Goal: Task Accomplishment & Management: Manage account settings

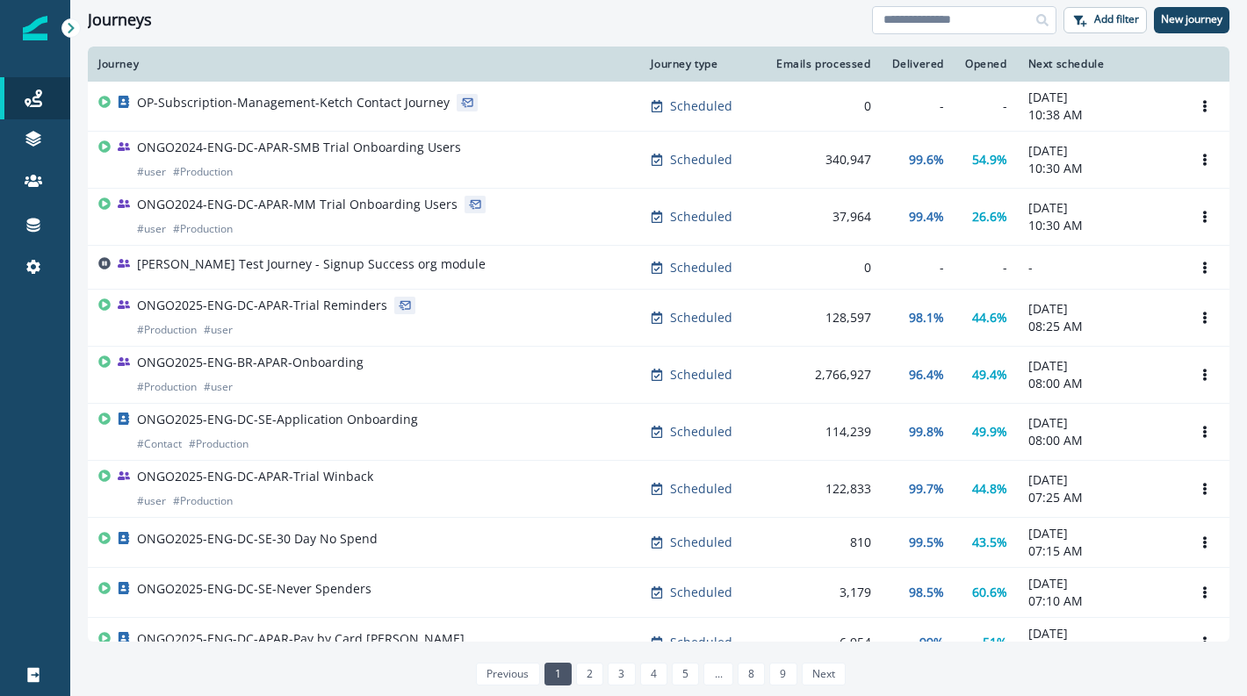
click at [927, 26] on input at bounding box center [964, 20] width 184 height 28
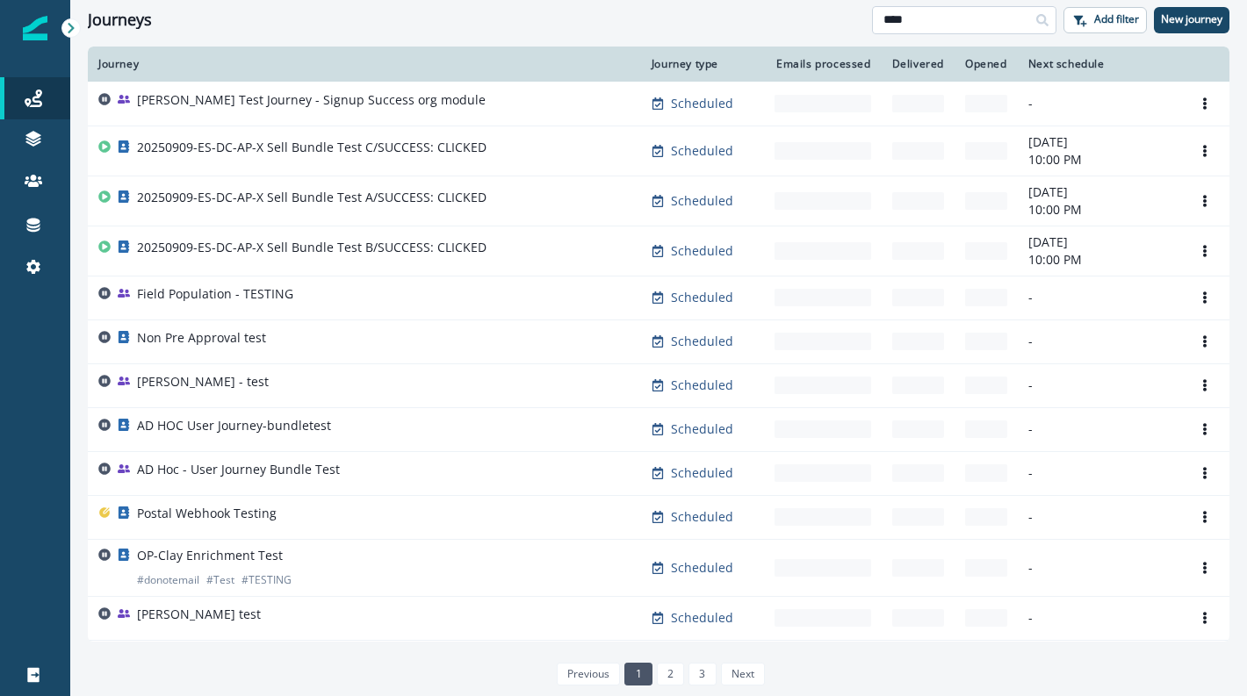
type input "****"
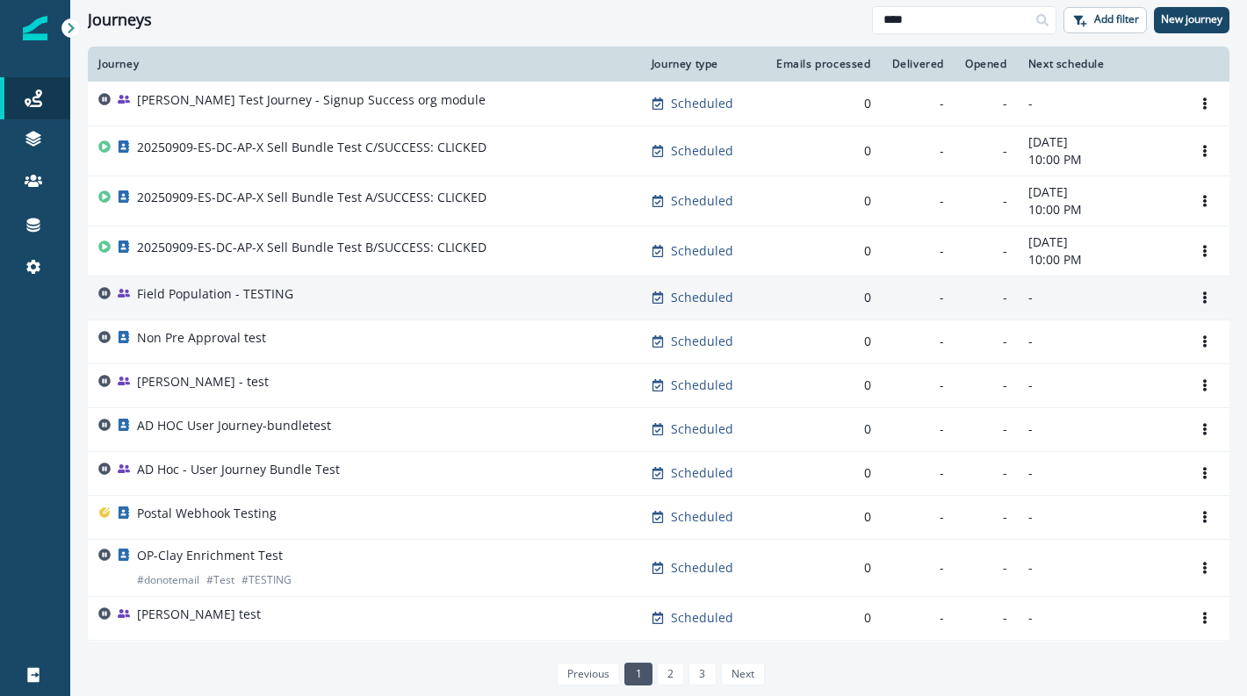
click at [254, 301] on p "Field Population - TESTING" at bounding box center [215, 294] width 156 height 18
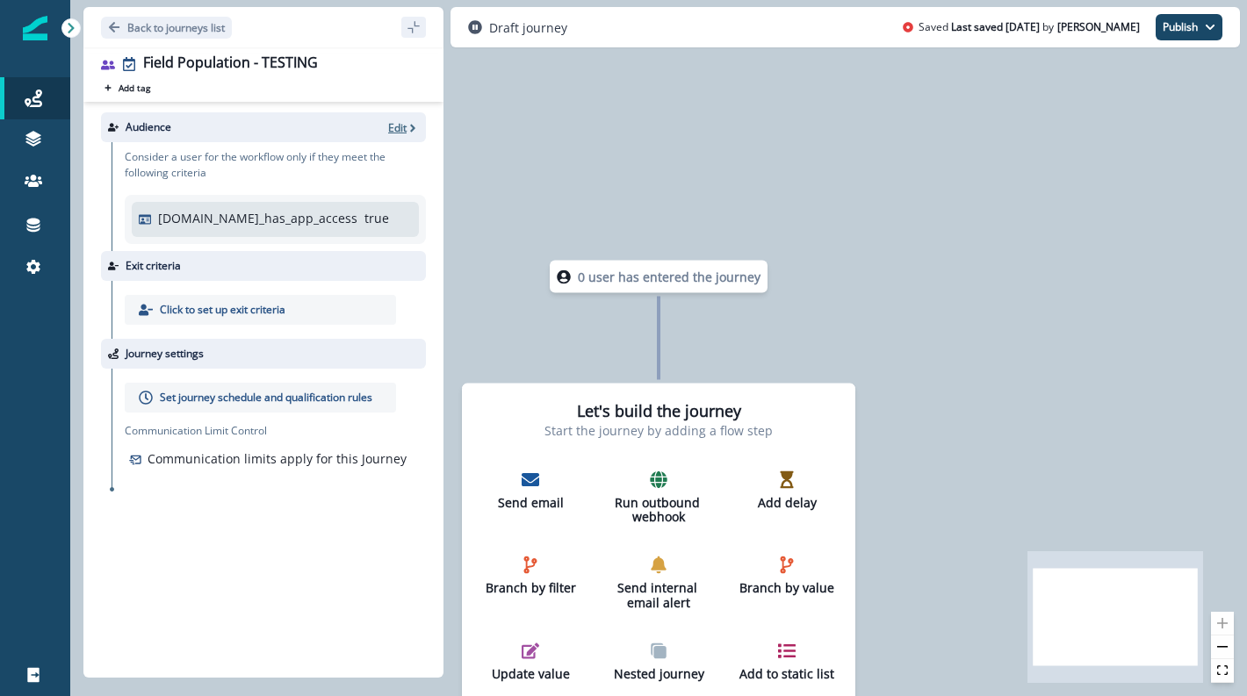
click at [397, 127] on p "Edit" at bounding box center [397, 127] width 18 height 15
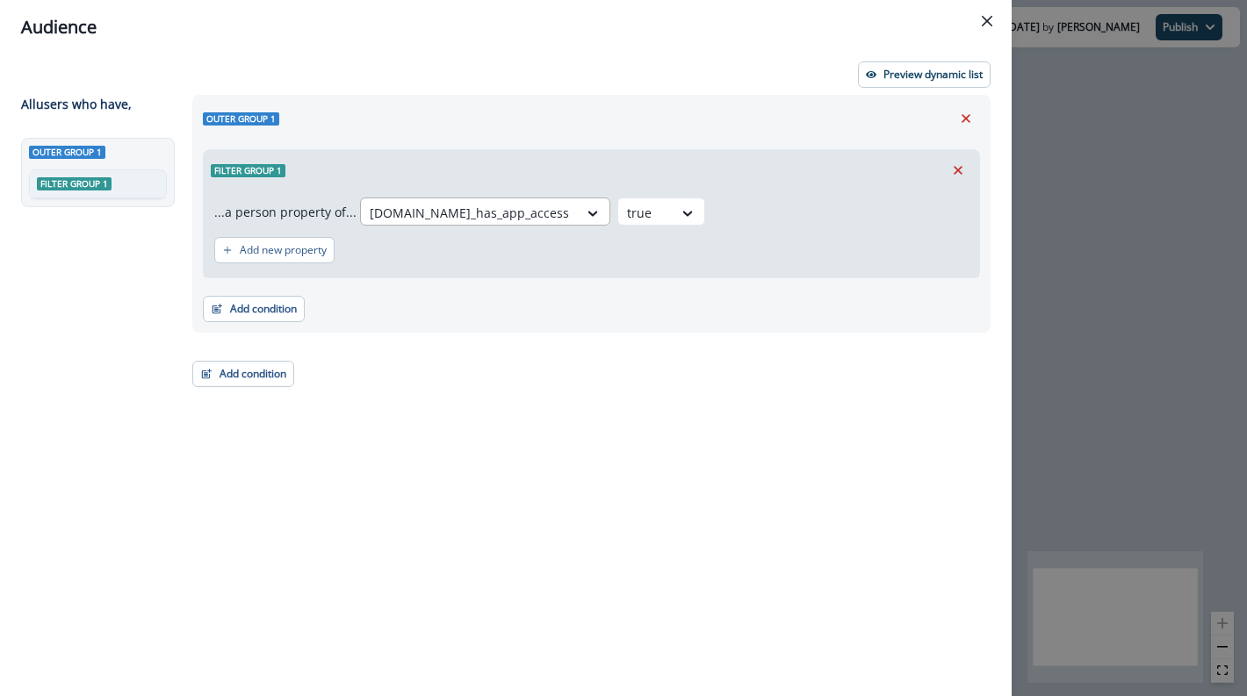
click at [491, 222] on div at bounding box center [469, 213] width 199 height 22
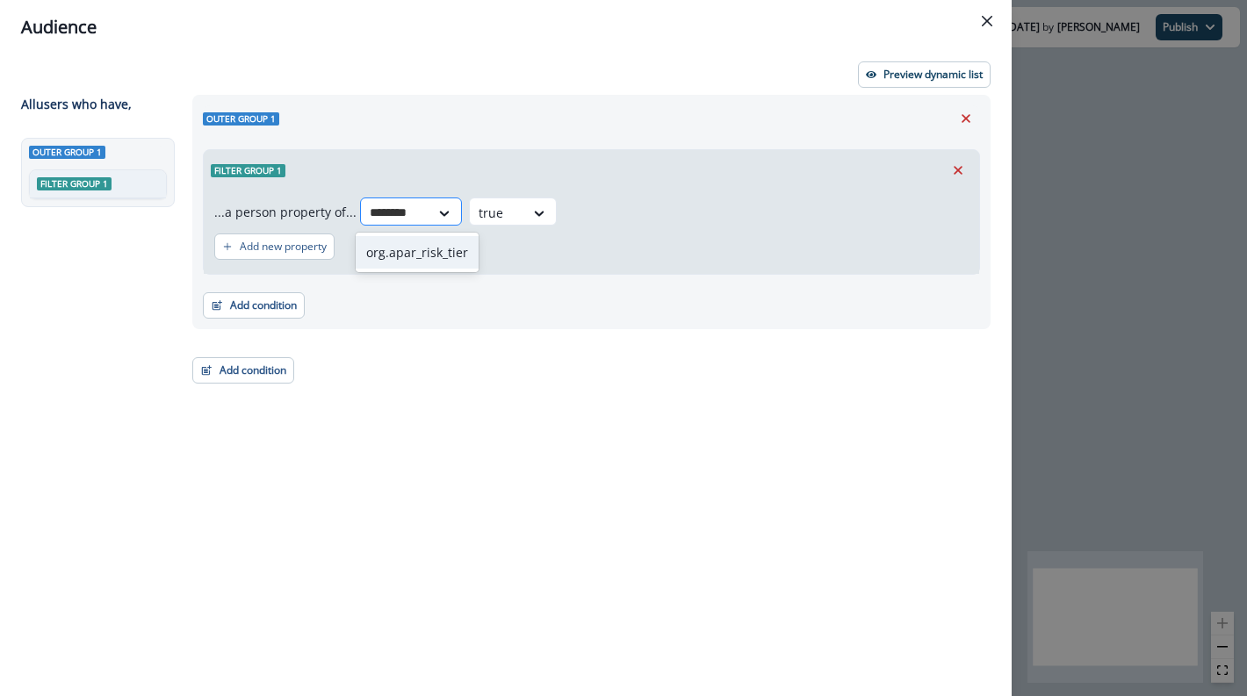
type input "*********"
click at [439, 251] on div "org.apar_risk_tier" at bounding box center [417, 252] width 123 height 32
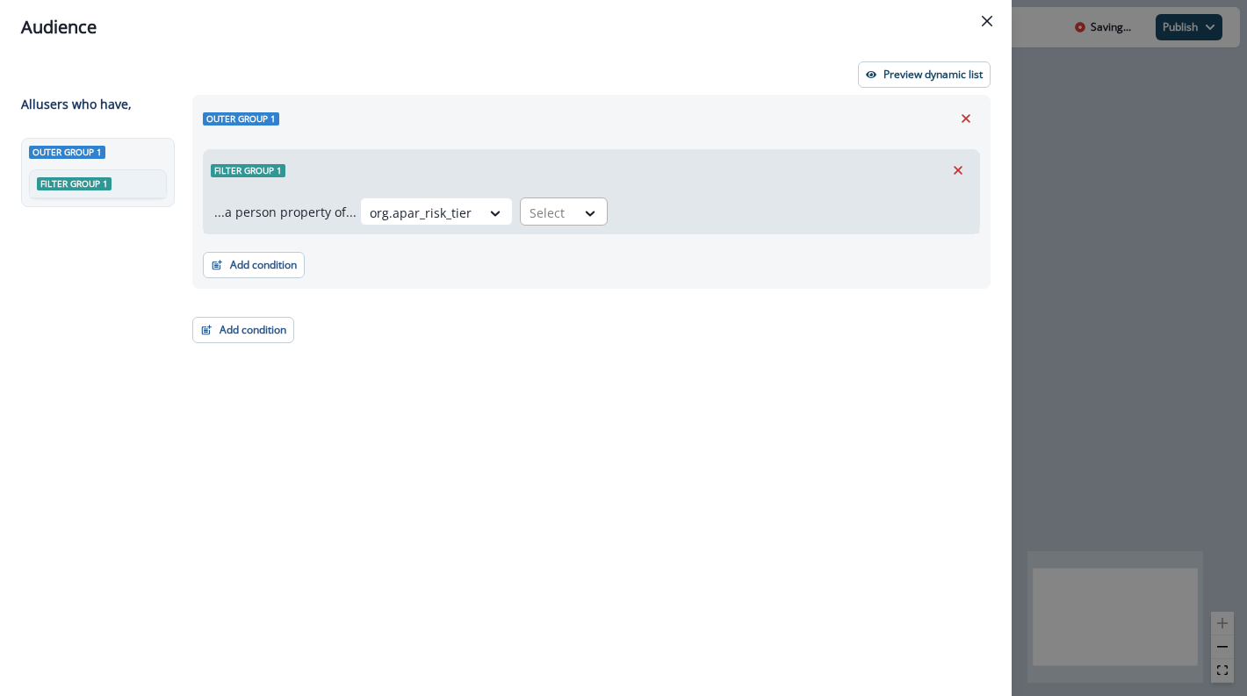
click at [556, 221] on div at bounding box center [548, 213] width 37 height 22
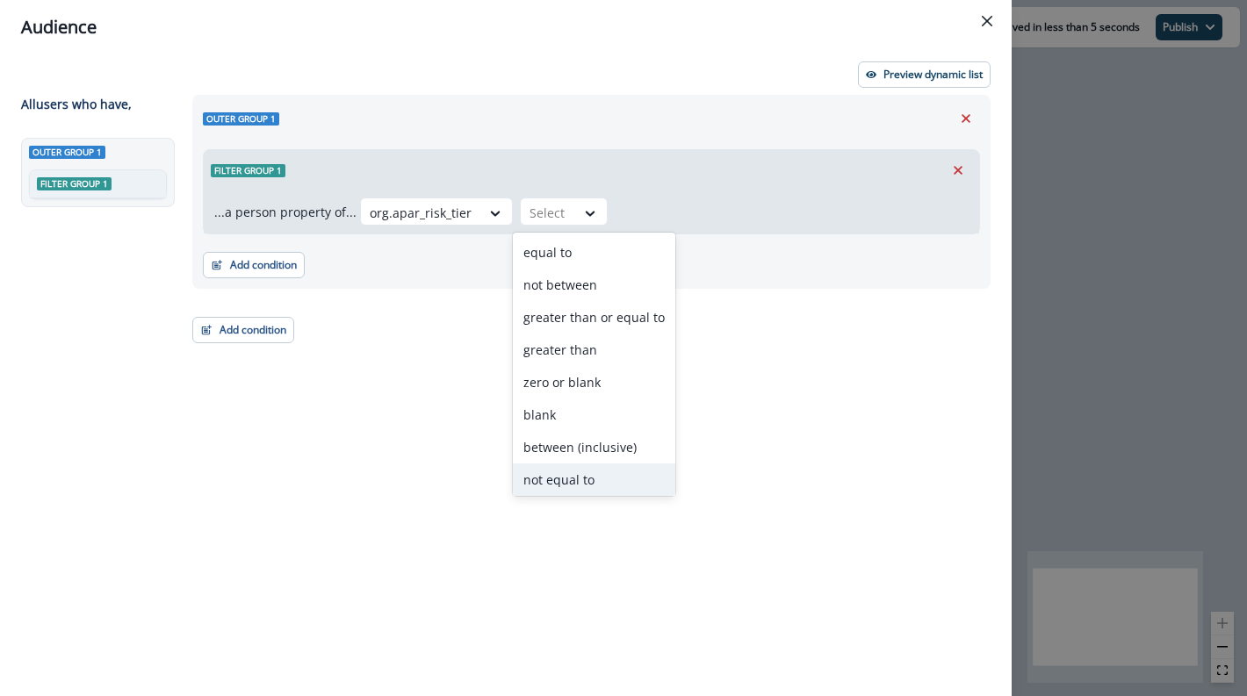
click at [586, 483] on div "not equal to" at bounding box center [594, 480] width 162 height 32
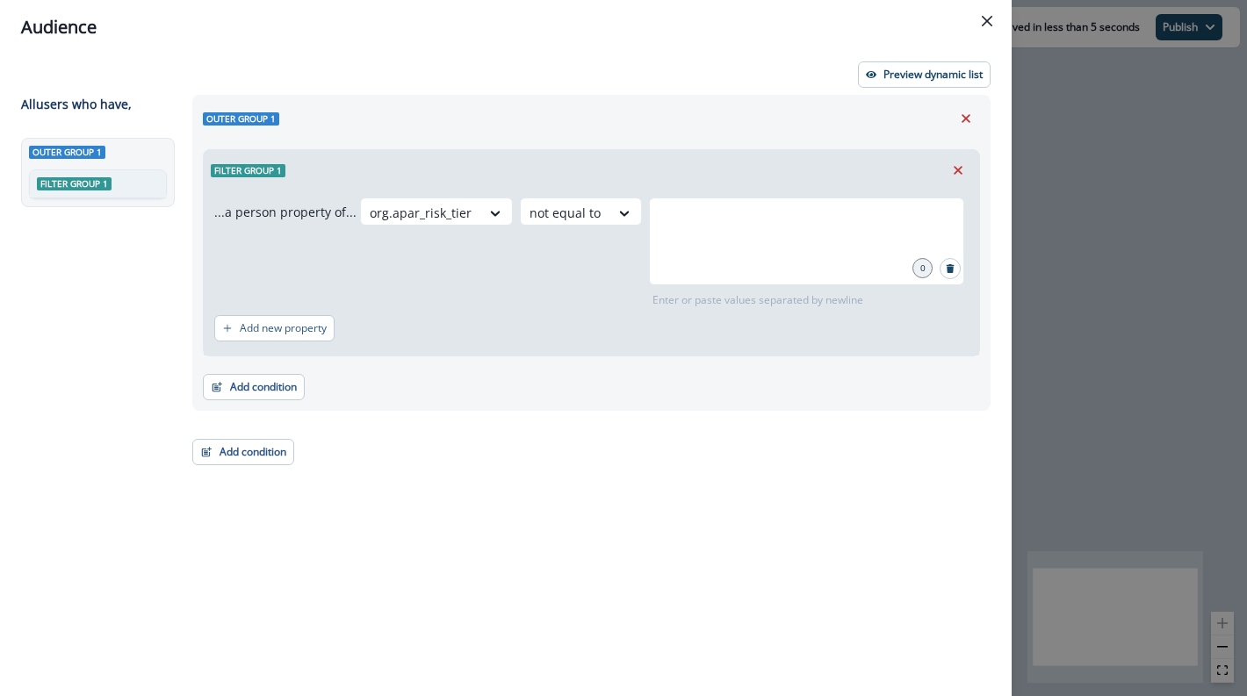
click at [579, 193] on div "...a person property of... org.apar_risk_tier option not equal to, selected. no…" at bounding box center [591, 273] width 775 height 165
click at [574, 205] on div at bounding box center [565, 213] width 71 height 22
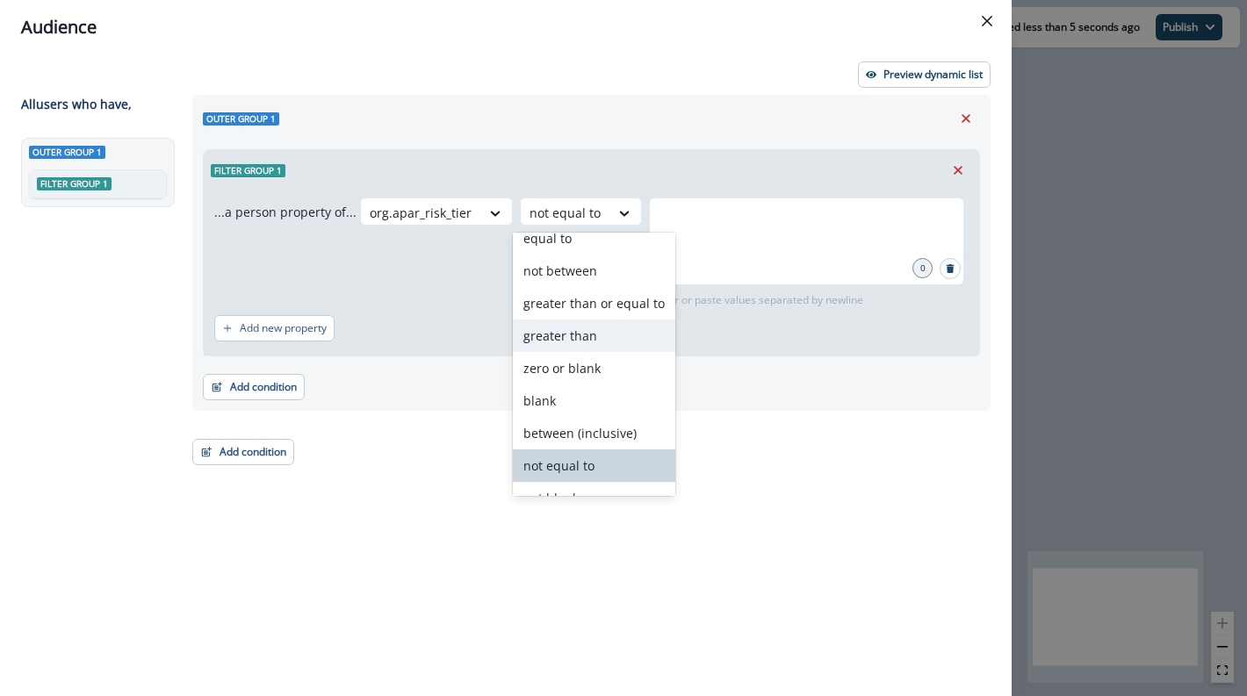
scroll to position [101, 0]
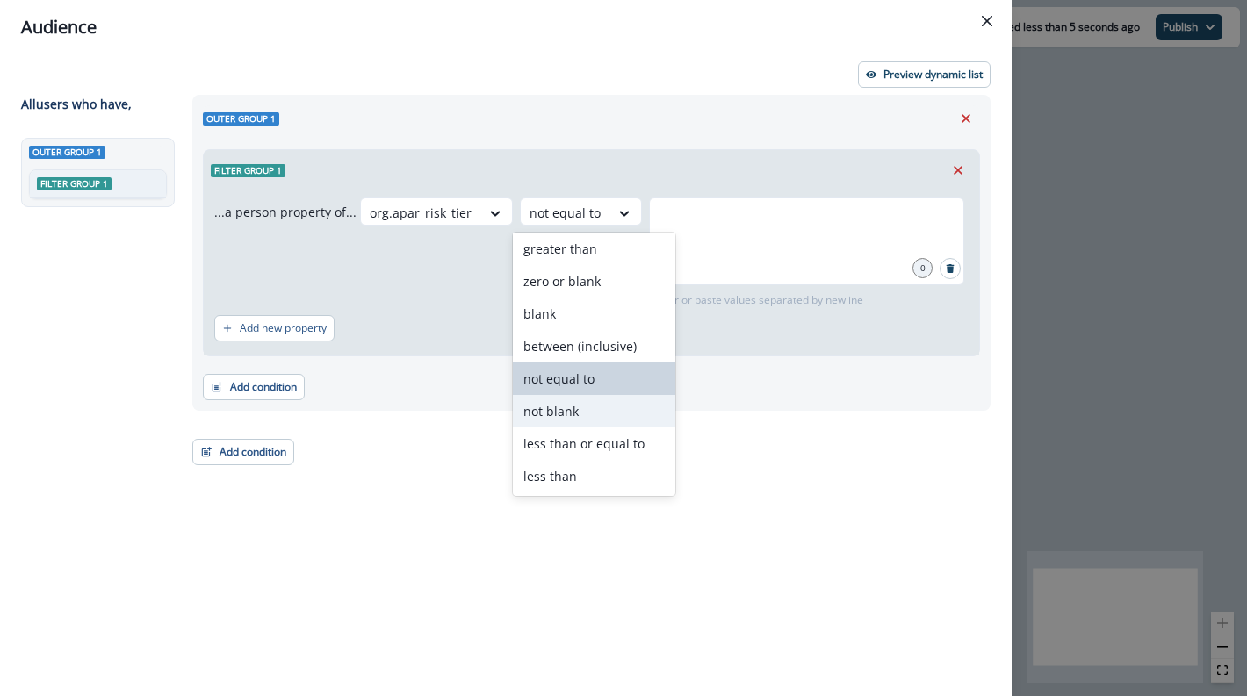
click at [593, 408] on div "not blank" at bounding box center [594, 411] width 162 height 32
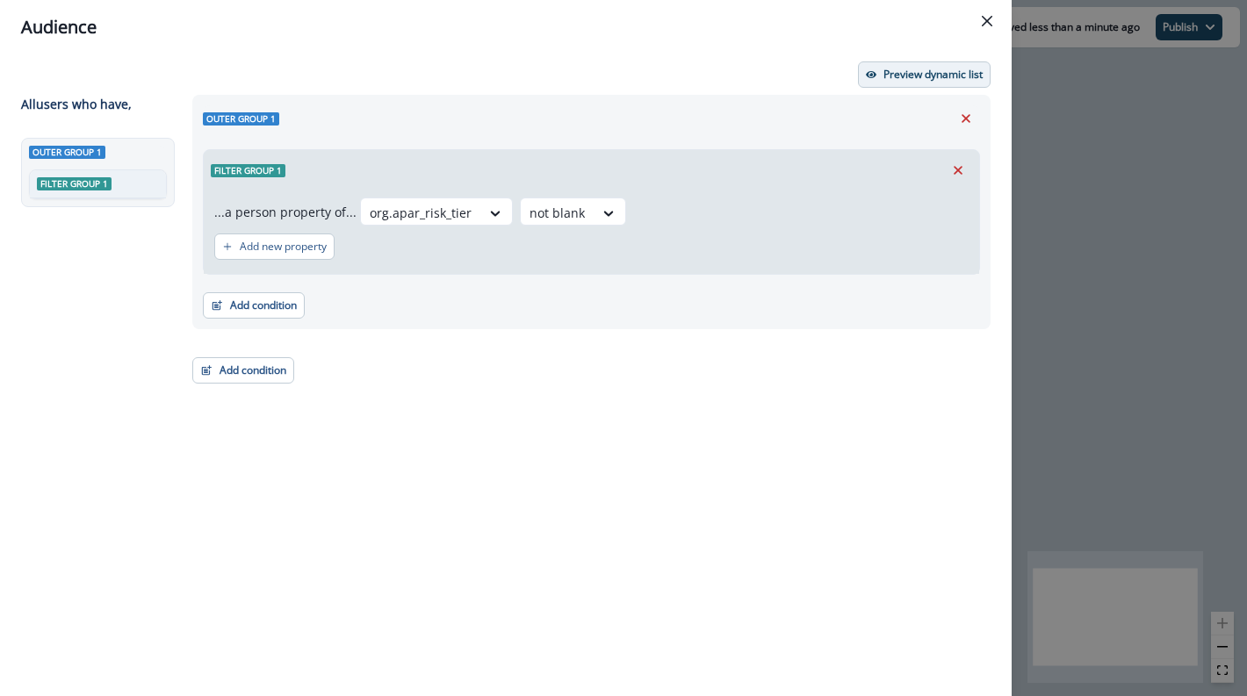
click at [939, 76] on p "Preview dynamic list" at bounding box center [932, 74] width 99 height 12
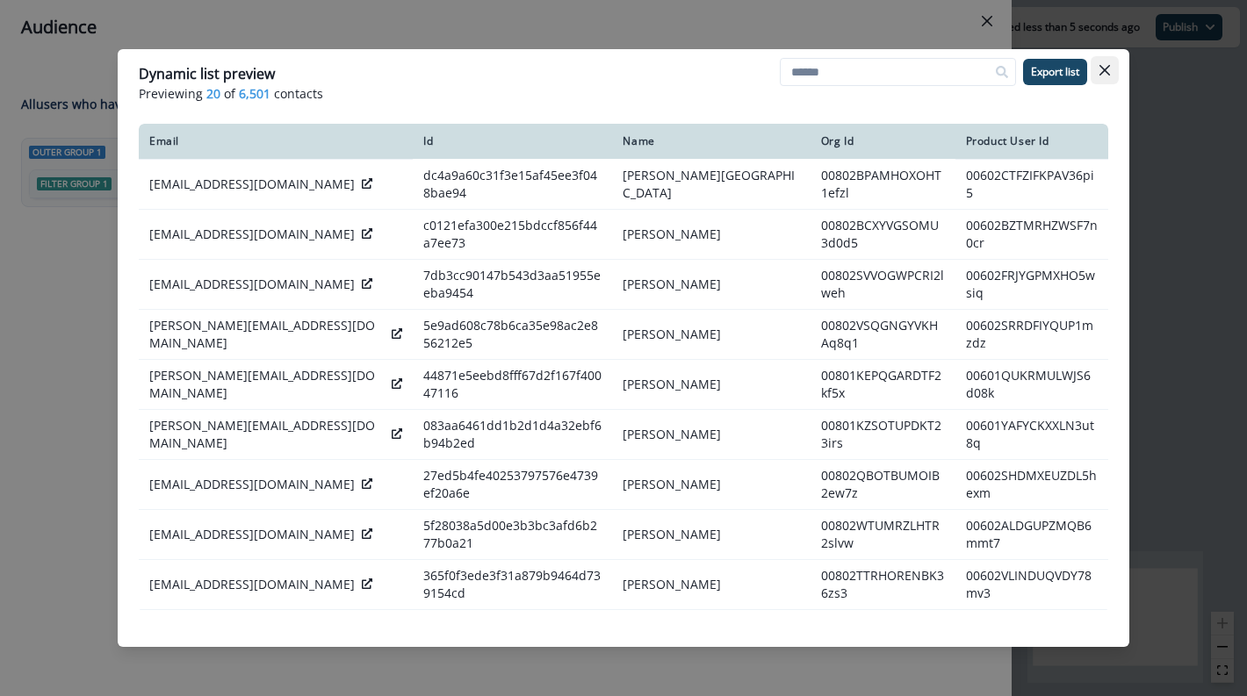
click at [1113, 69] on button "Close" at bounding box center [1105, 70] width 28 height 28
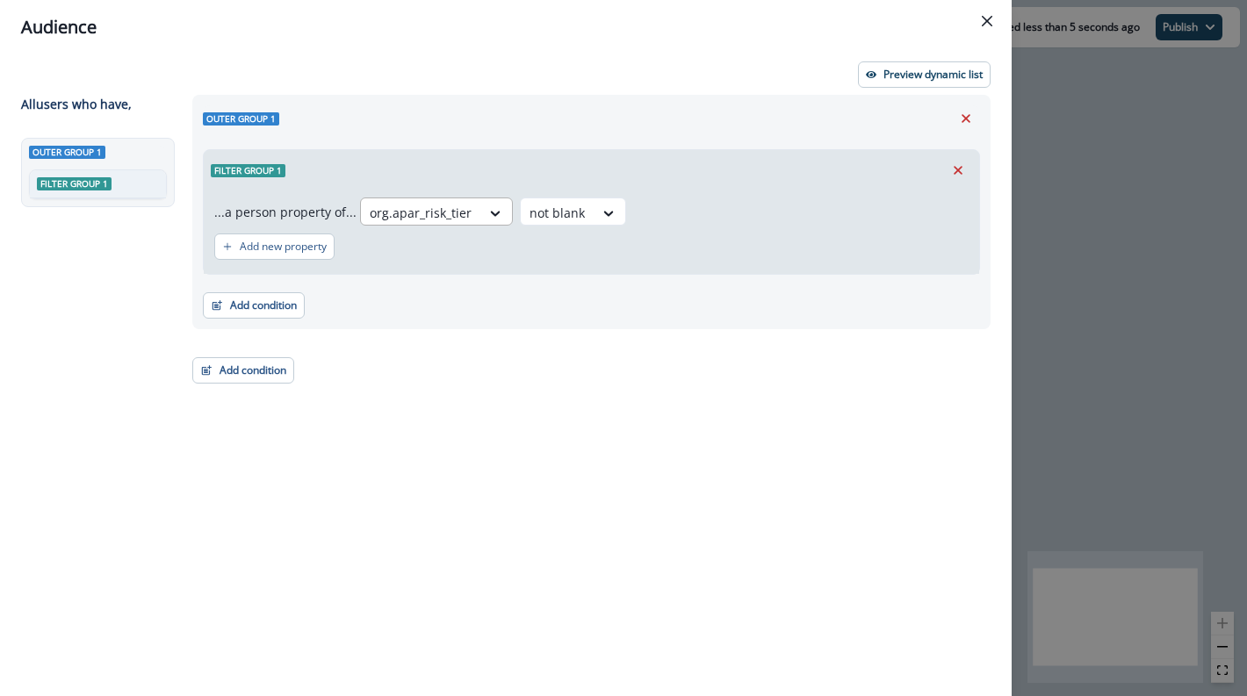
click at [397, 210] on div at bounding box center [421, 213] width 102 height 22
type input "**********"
click at [409, 250] on div "org.apar_number_of_se_clients" at bounding box center [457, 252] width 203 height 32
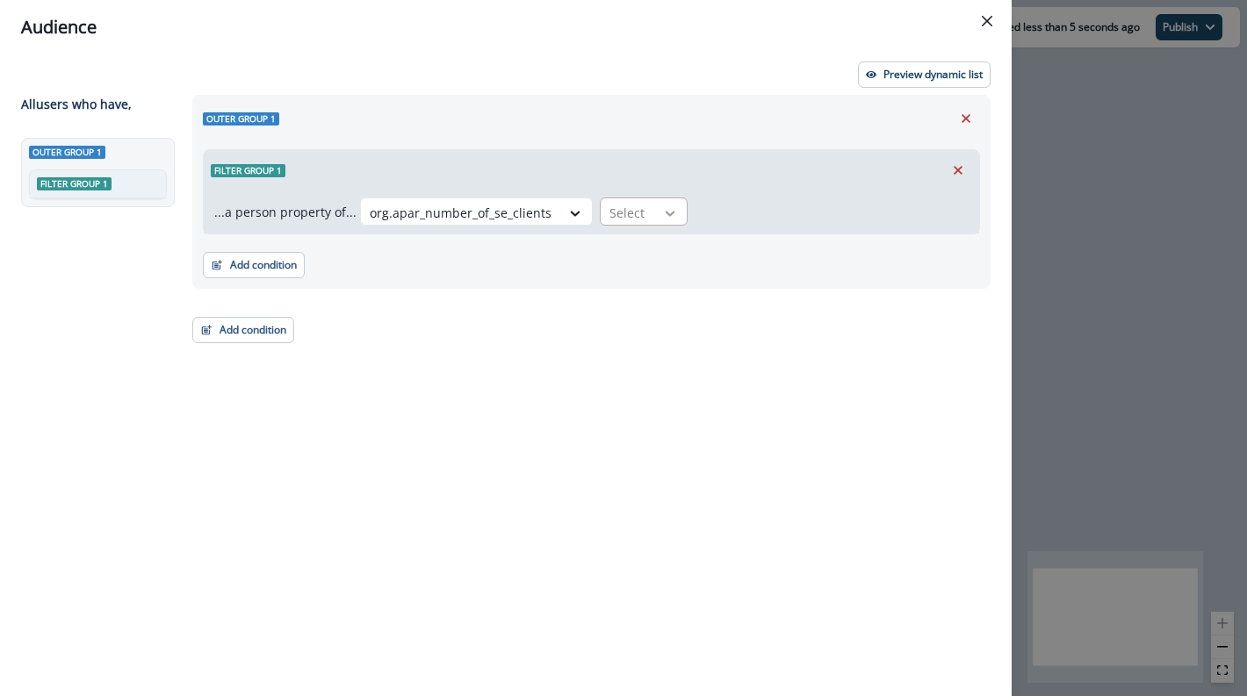
click at [664, 210] on icon at bounding box center [670, 214] width 16 height 18
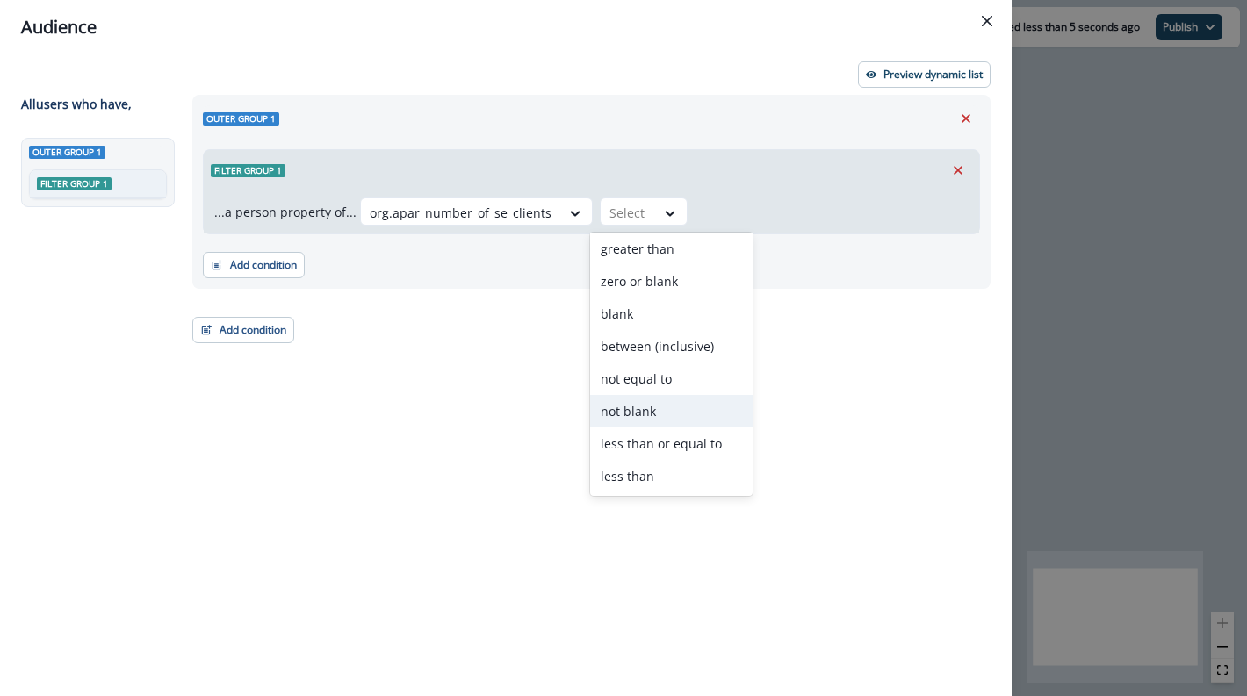
click at [652, 406] on div "not blank" at bounding box center [671, 411] width 162 height 32
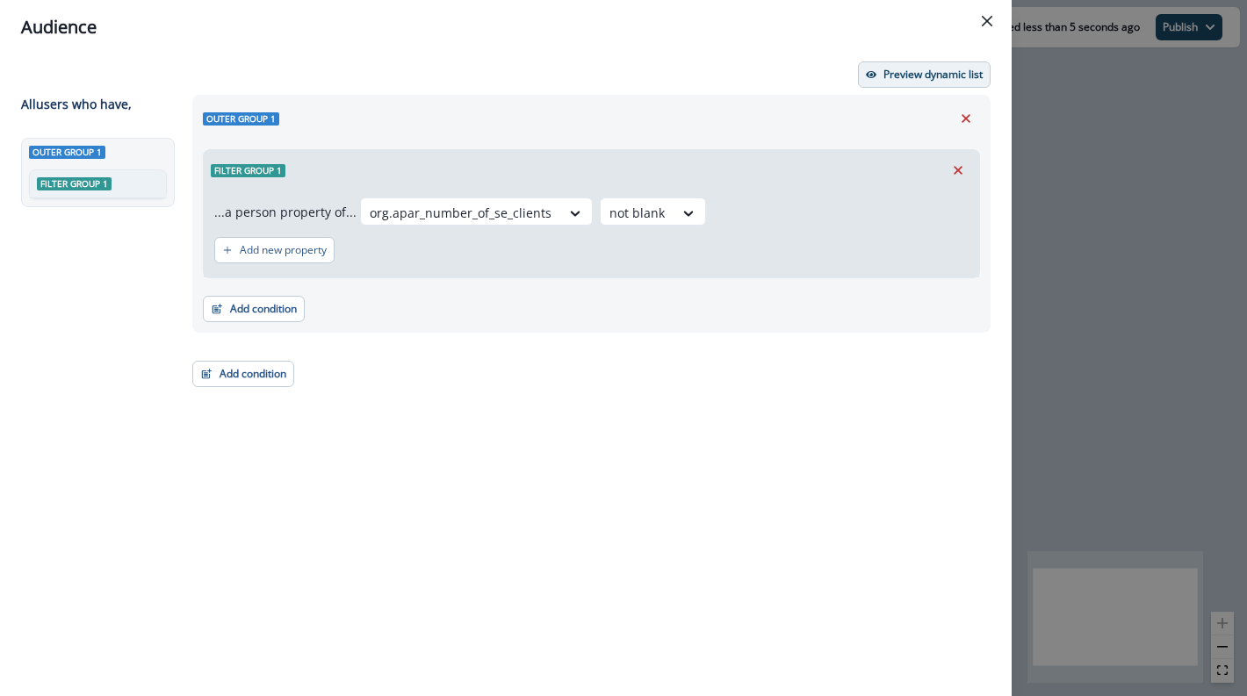
click at [901, 73] on p "Preview dynamic list" at bounding box center [932, 74] width 99 height 12
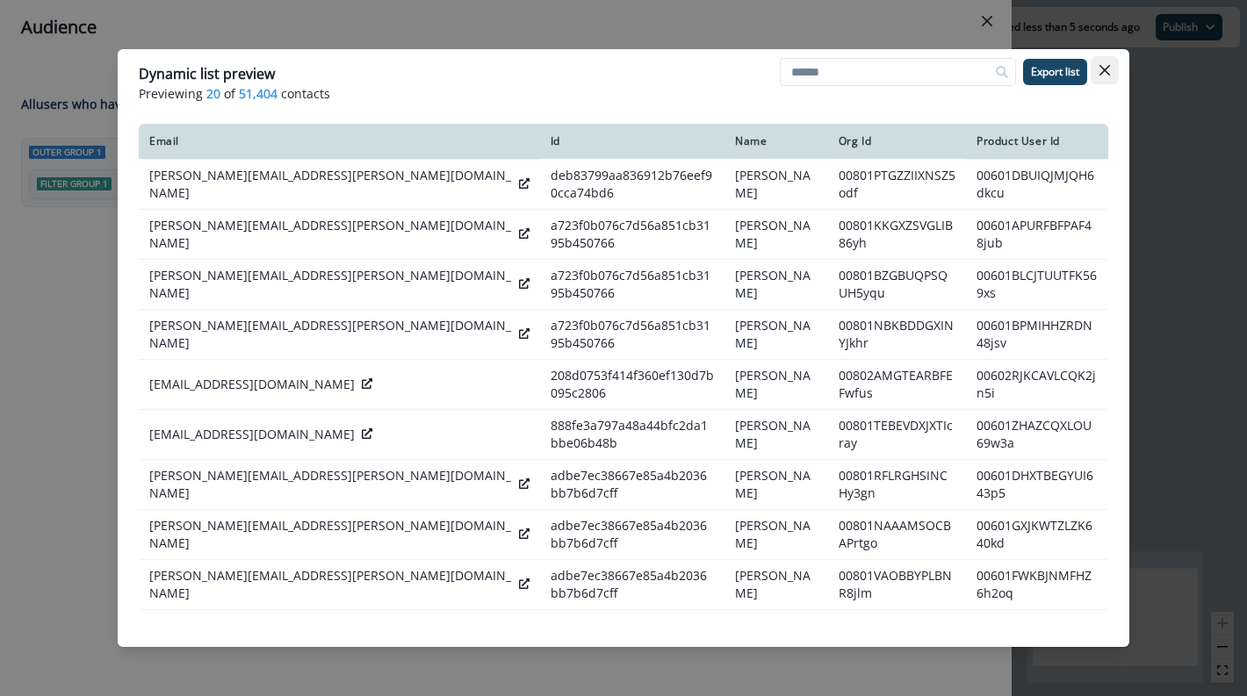
click at [1103, 71] on icon "Close" at bounding box center [1104, 70] width 11 height 11
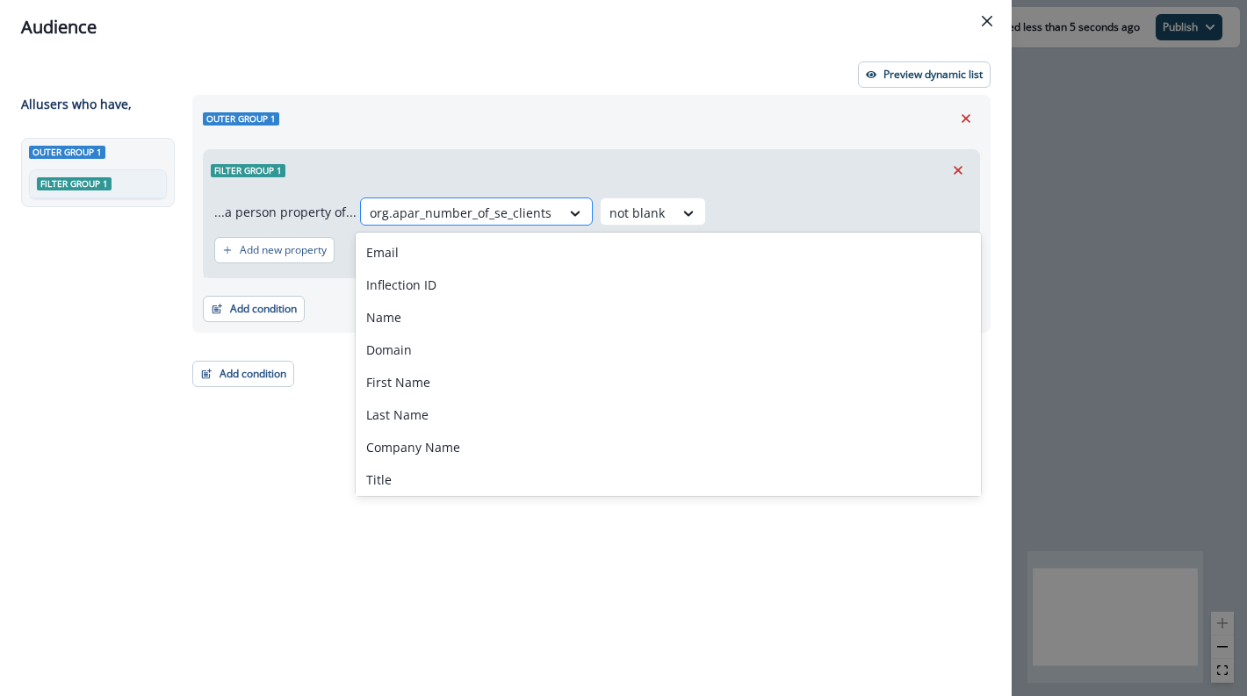
click at [535, 212] on div at bounding box center [461, 213] width 182 height 22
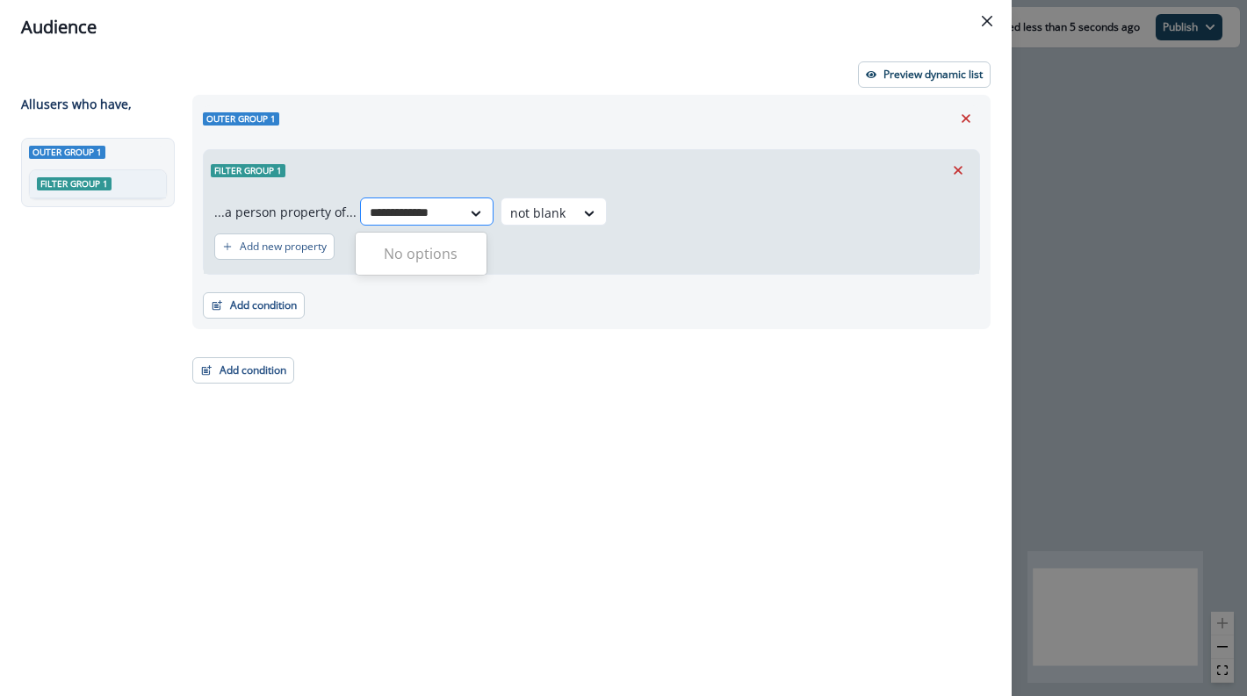
type input "**********"
click at [465, 238] on div "org.apar_last_se_client_add_date" at bounding box center [462, 252] width 213 height 32
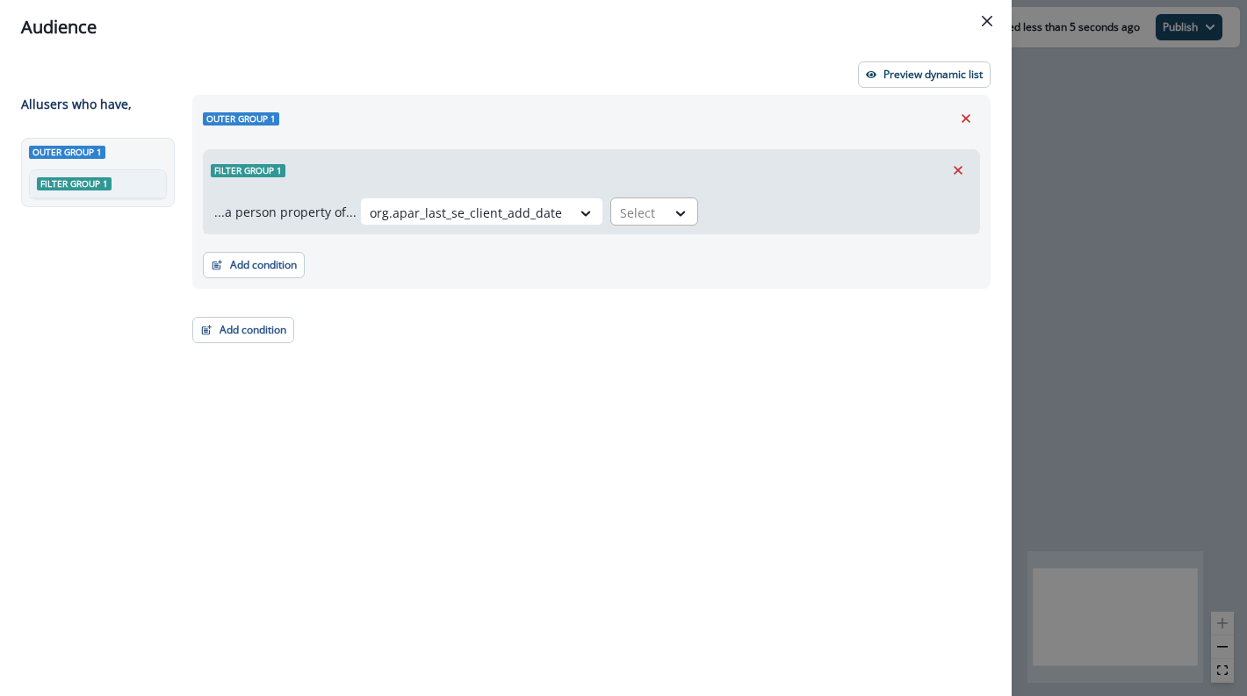
click at [620, 206] on input "text" at bounding box center [622, 213] width 4 height 18
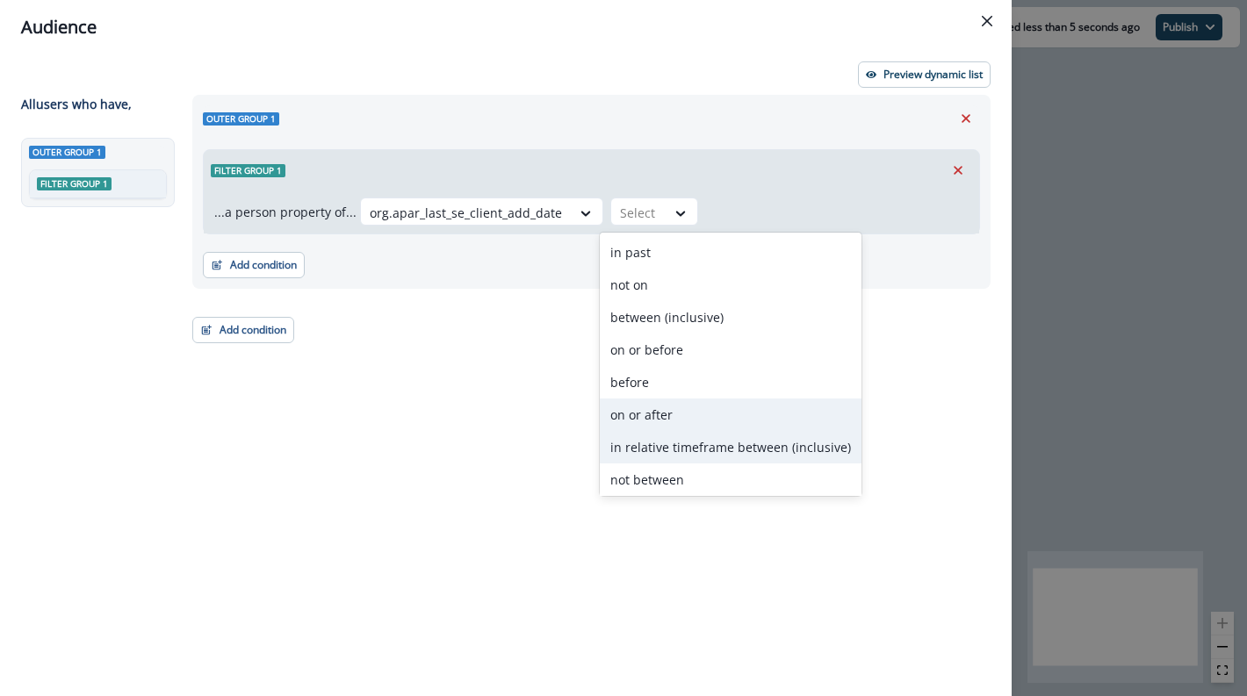
scroll to position [133, 0]
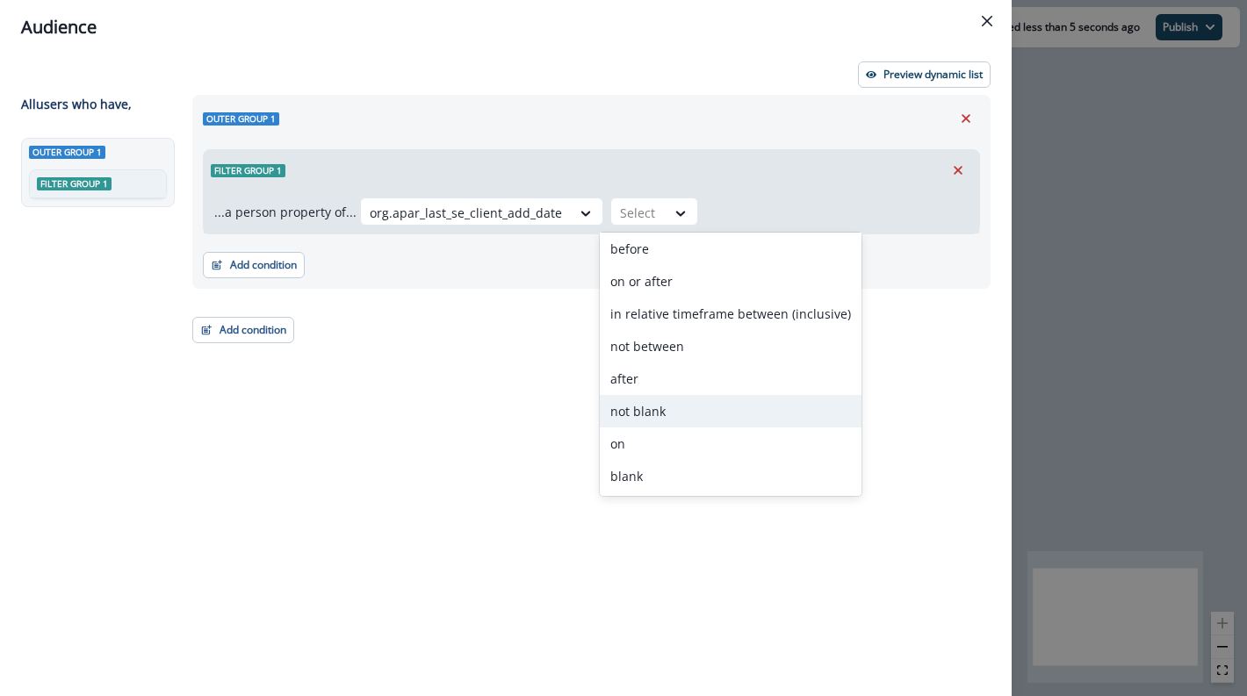
click at [723, 415] on div "not blank" at bounding box center [731, 411] width 262 height 32
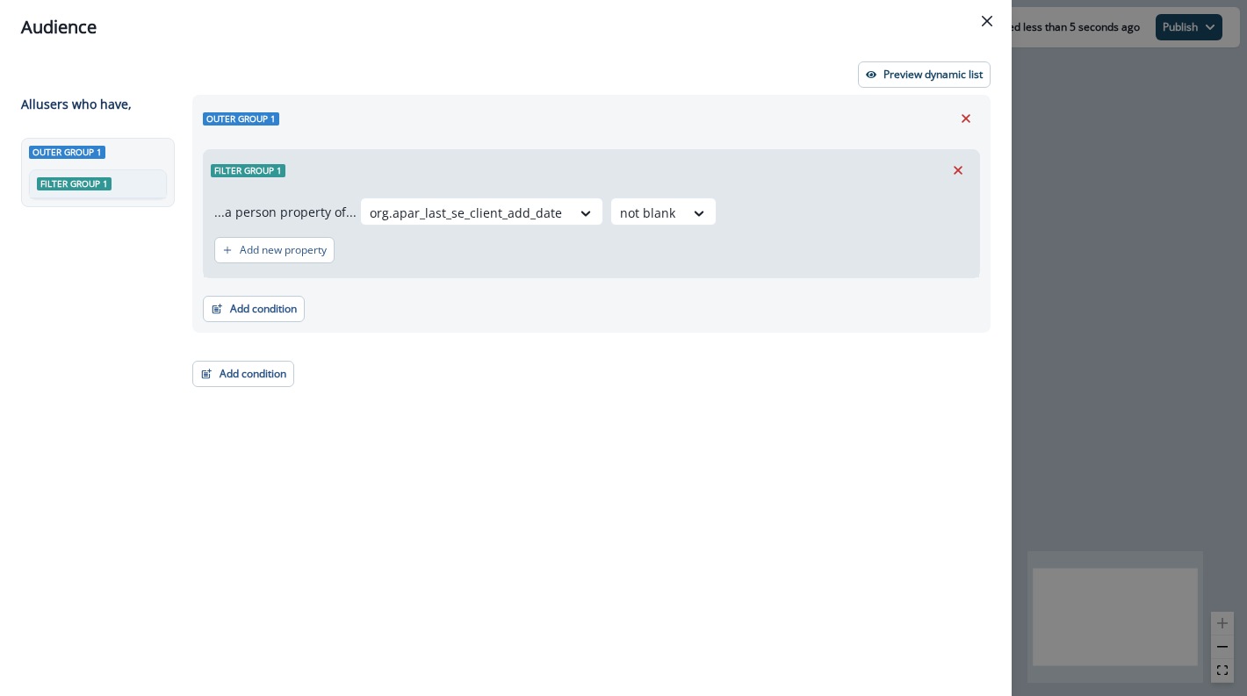
click at [510, 419] on div "Outer group 1 Filter group 1 ...a person property of... org.apar_last_se_client…" at bounding box center [586, 363] width 809 height 537
click at [940, 77] on p "Preview dynamic list" at bounding box center [932, 74] width 99 height 12
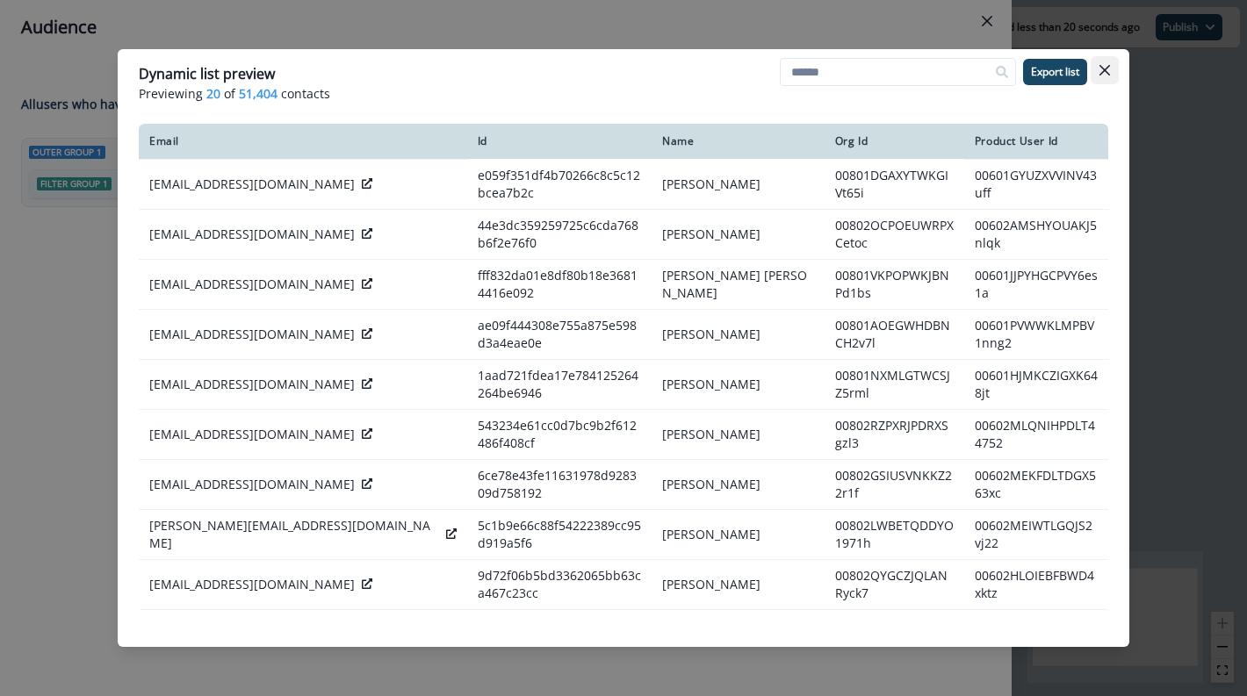
click at [1100, 76] on icon "Close" at bounding box center [1104, 70] width 11 height 11
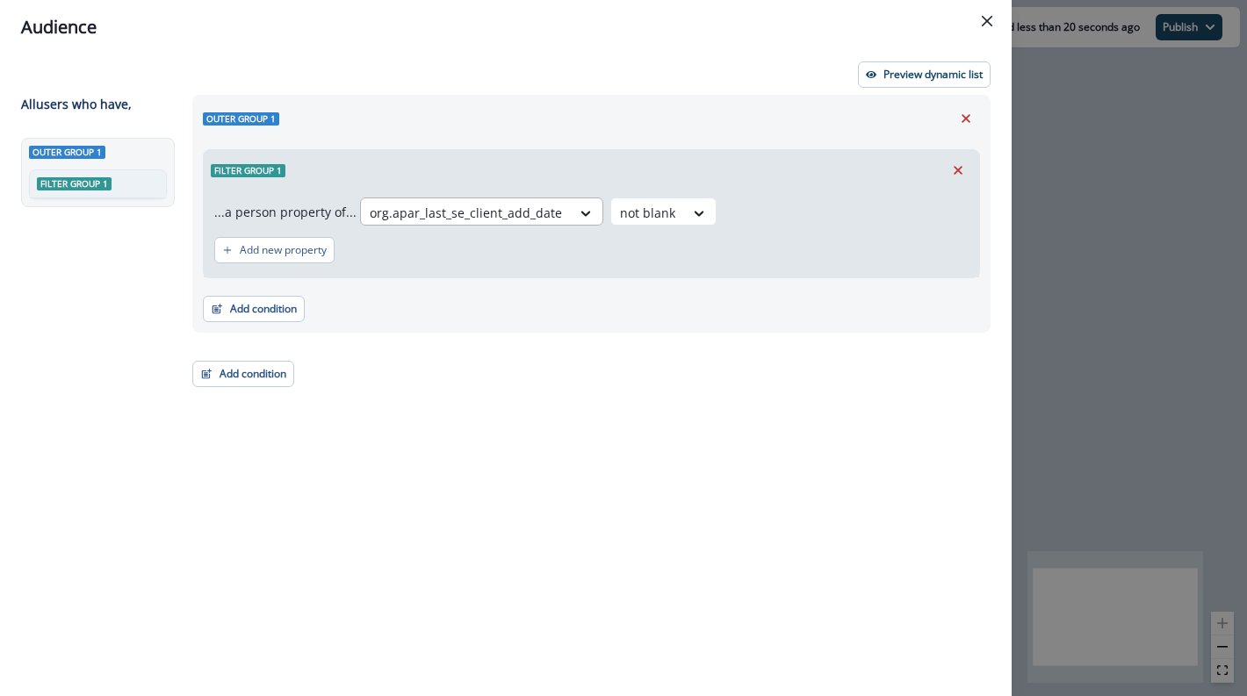
click at [537, 224] on div "org.apar_last_se_client_add_date" at bounding box center [466, 212] width 210 height 29
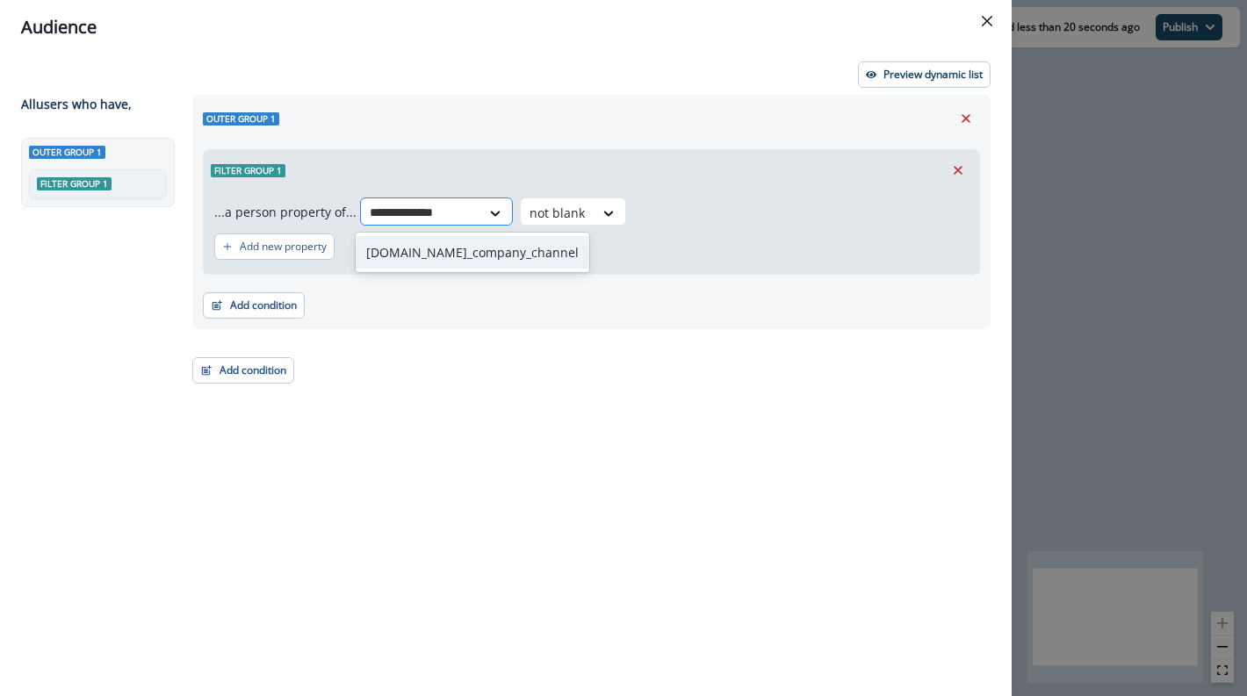
type input "**********"
click at [472, 254] on div "[DOMAIN_NAME]_company_channel" at bounding box center [473, 252] width 234 height 32
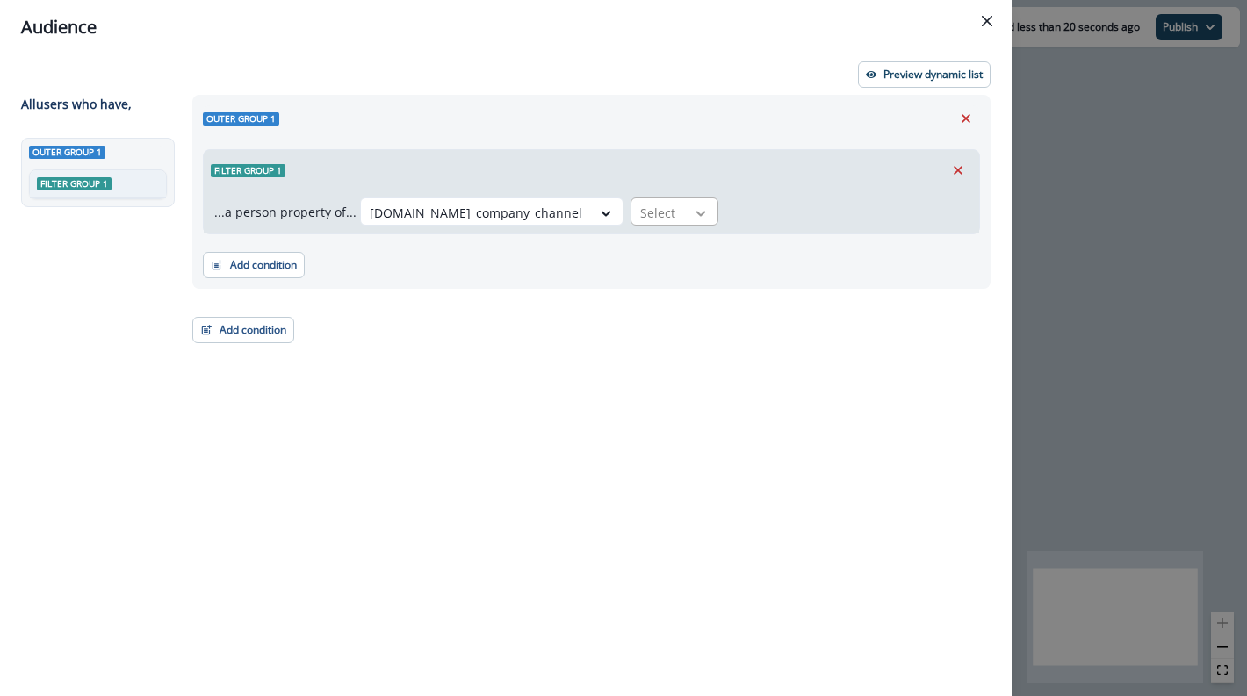
click at [693, 214] on icon at bounding box center [701, 214] width 16 height 18
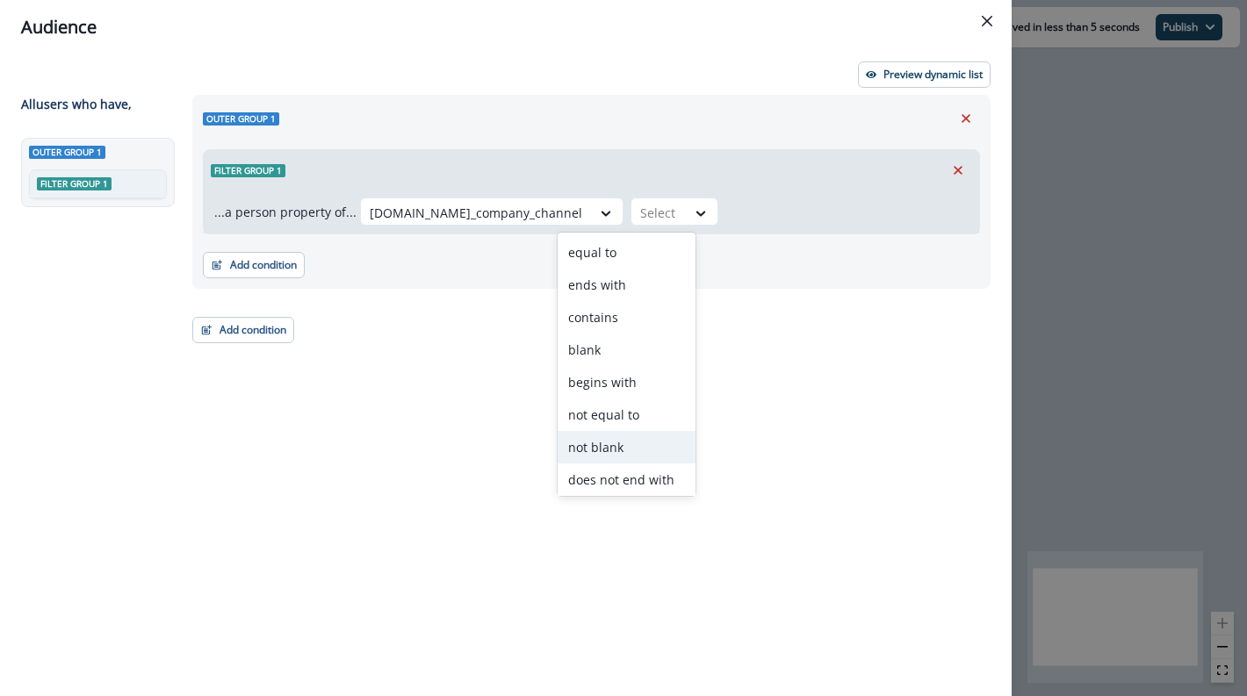
click at [614, 445] on div "not blank" at bounding box center [627, 447] width 138 height 32
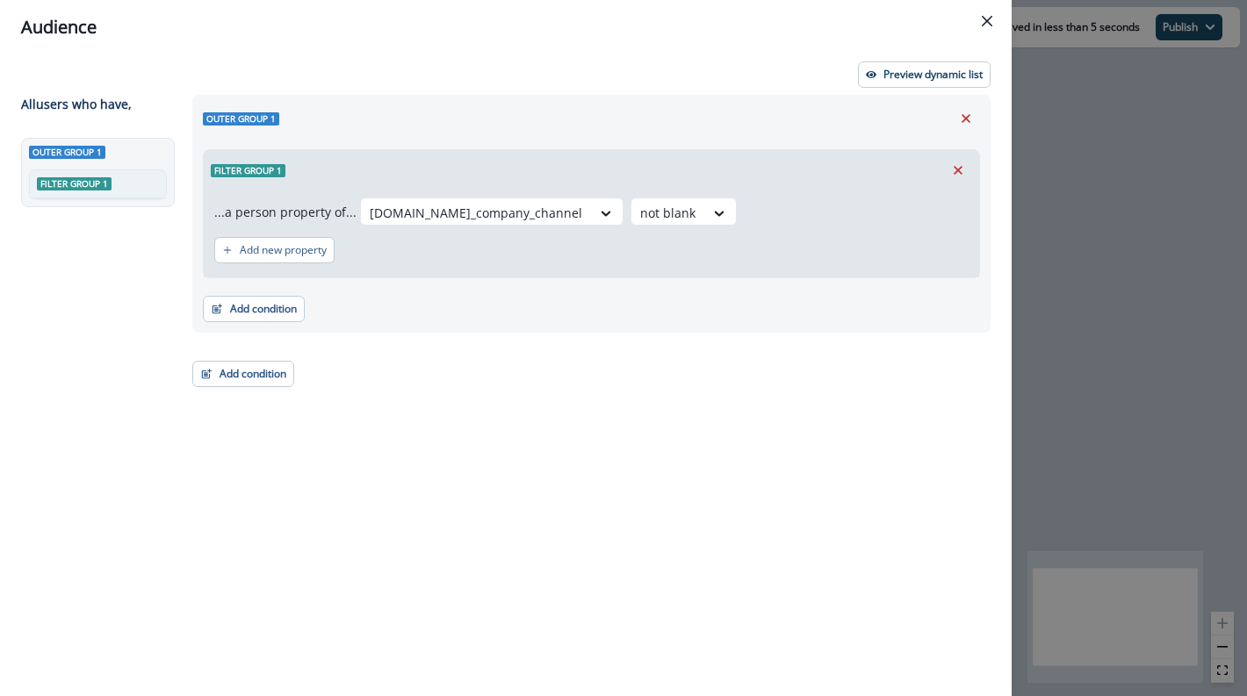
click at [807, 405] on div "Outer group 1 Filter group 1 ...a person property of... [DOMAIN_NAME]_company_c…" at bounding box center [586, 363] width 809 height 537
click at [939, 76] on p "Preview dynamic list" at bounding box center [932, 74] width 99 height 12
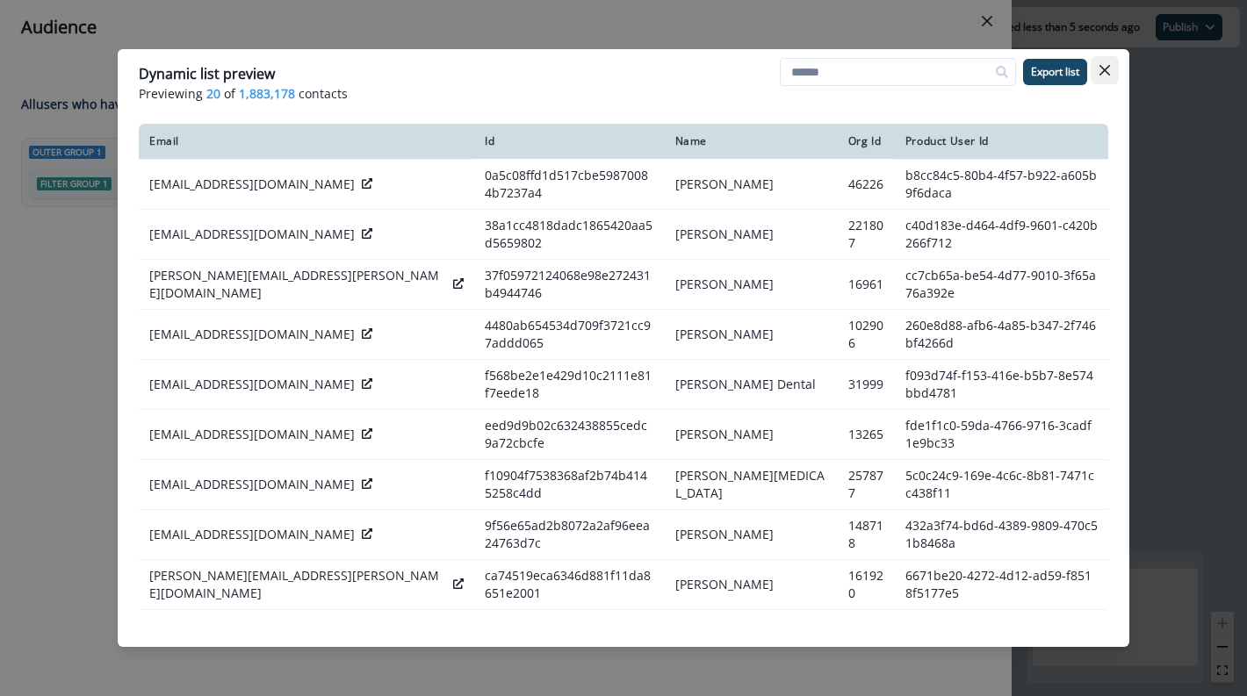
click at [1104, 70] on icon "Close" at bounding box center [1104, 70] width 11 height 11
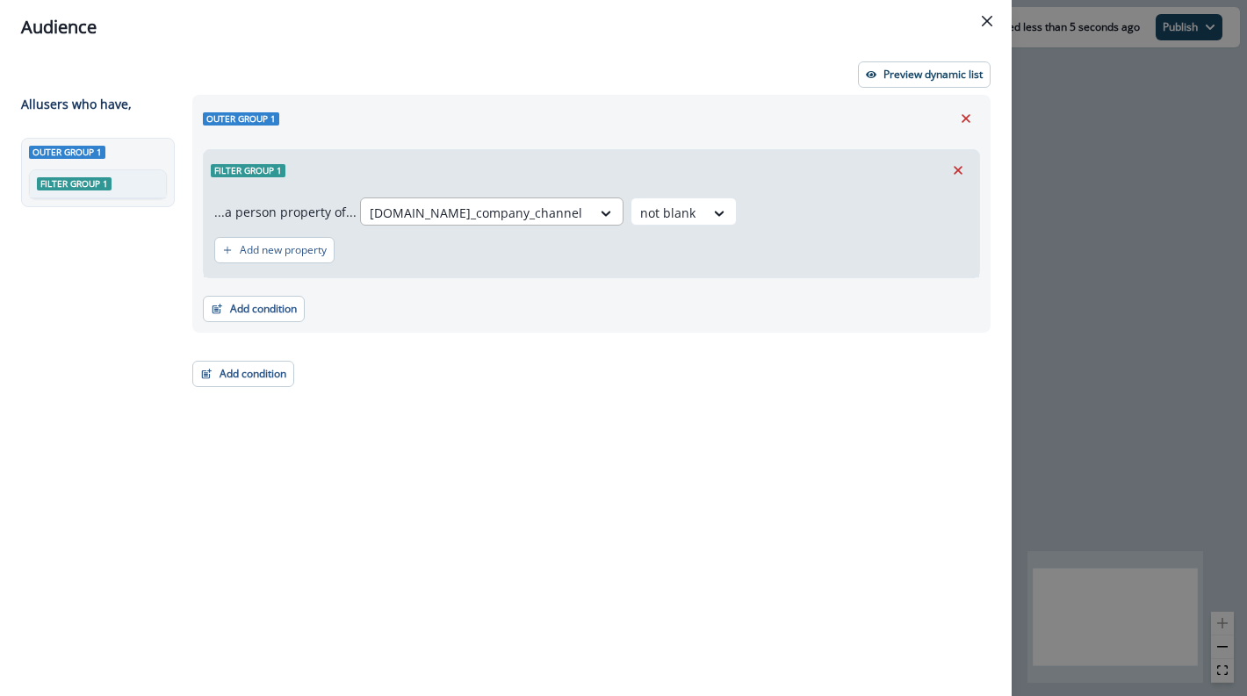
click at [457, 205] on div at bounding box center [476, 213] width 213 height 22
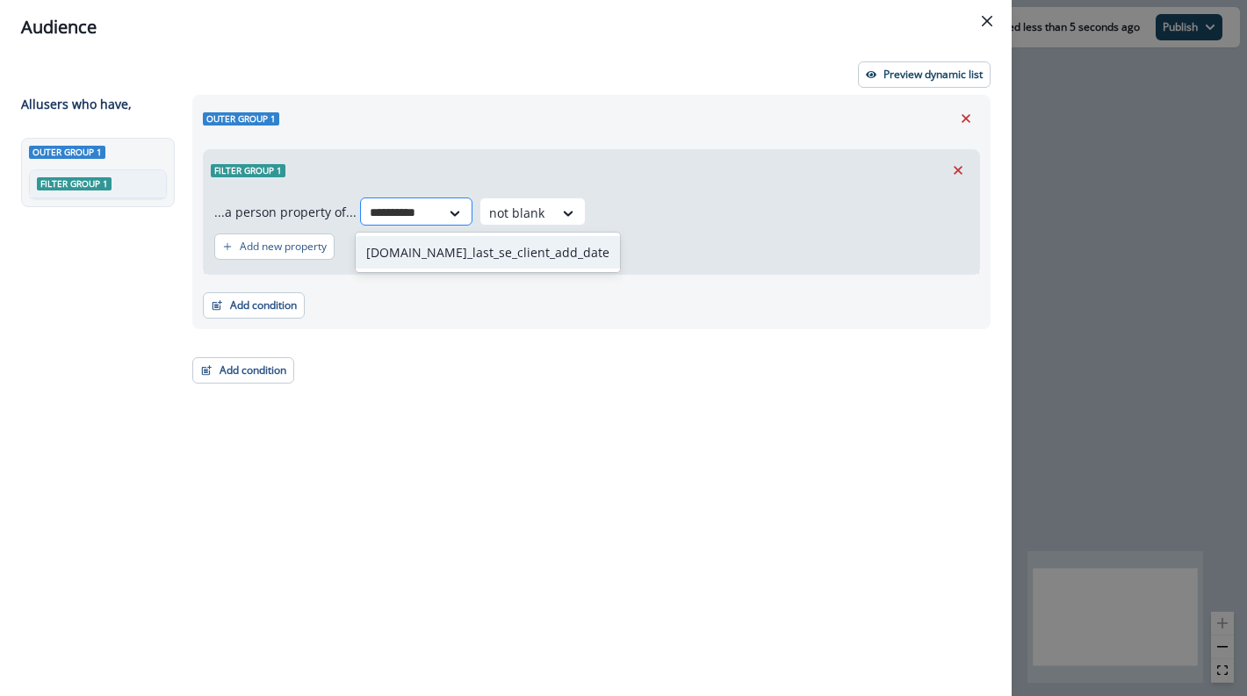
type input "**********"
click at [407, 247] on div "[DOMAIN_NAME]_last_se_client_add_date" at bounding box center [488, 252] width 264 height 32
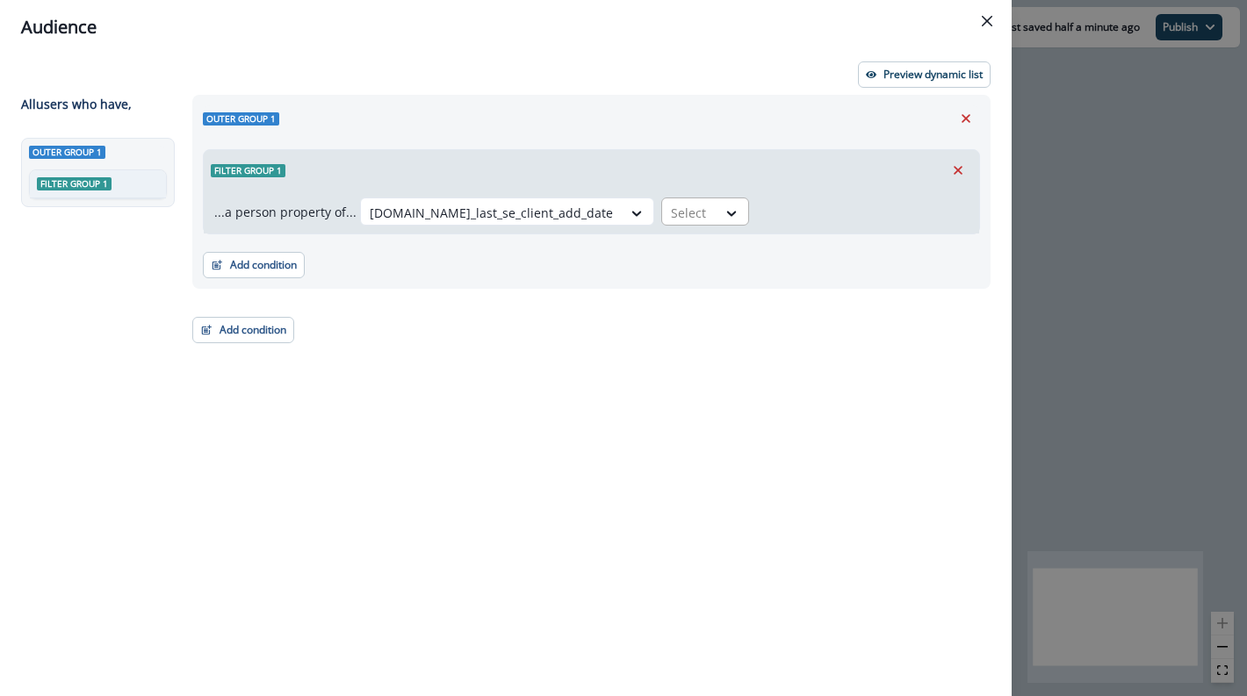
click at [671, 215] on div at bounding box center [689, 213] width 37 height 22
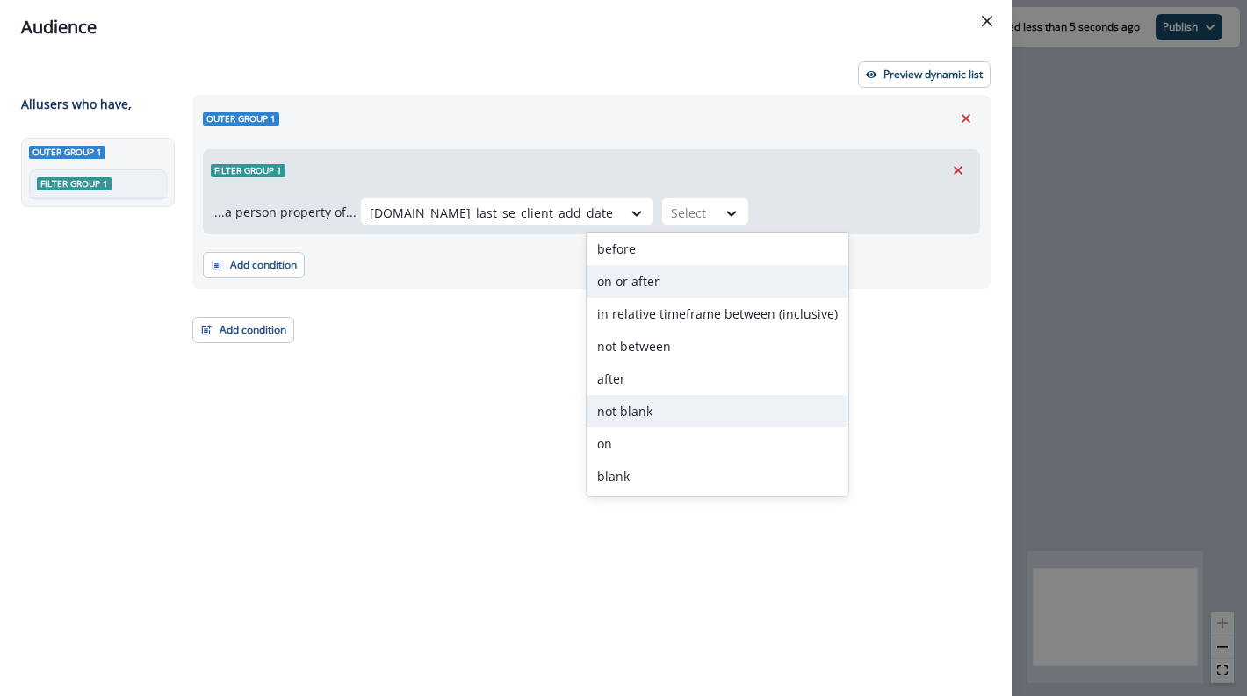
click at [649, 414] on div "not blank" at bounding box center [718, 411] width 262 height 32
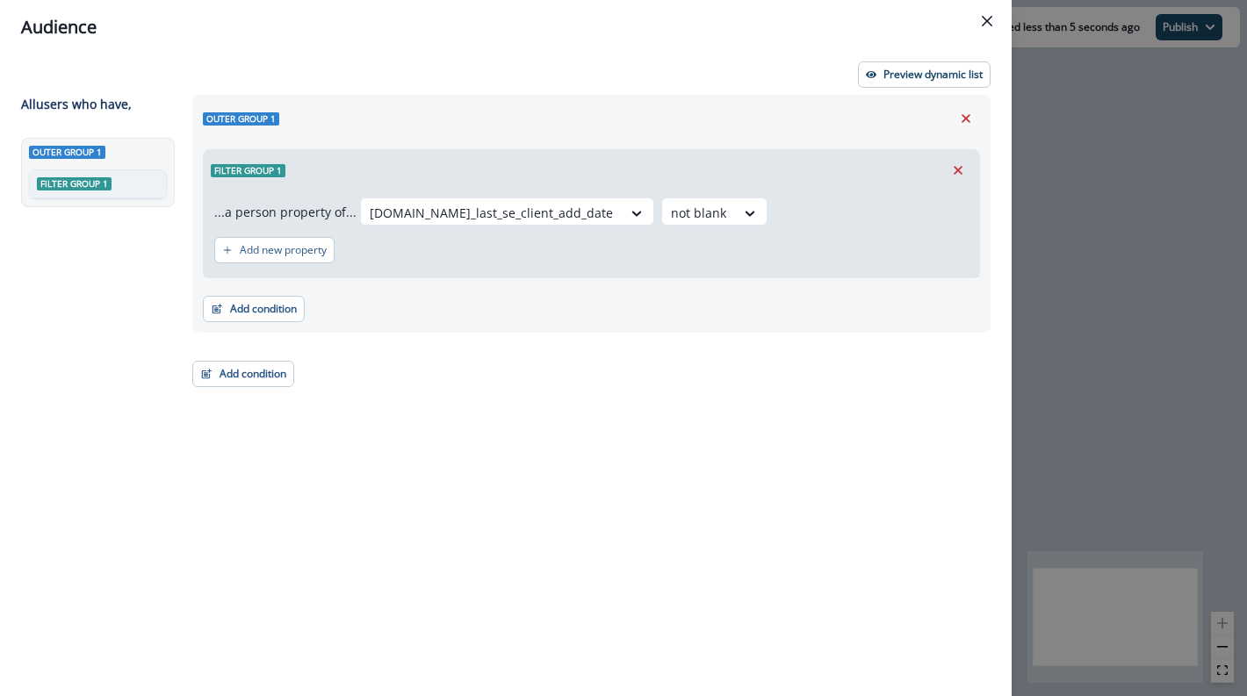
click at [860, 400] on div "Outer group 1 Filter group 1 ...a person property of... [DOMAIN_NAME]_last_se_c…" at bounding box center [586, 363] width 809 height 537
click at [932, 76] on p "Preview dynamic list" at bounding box center [932, 74] width 99 height 12
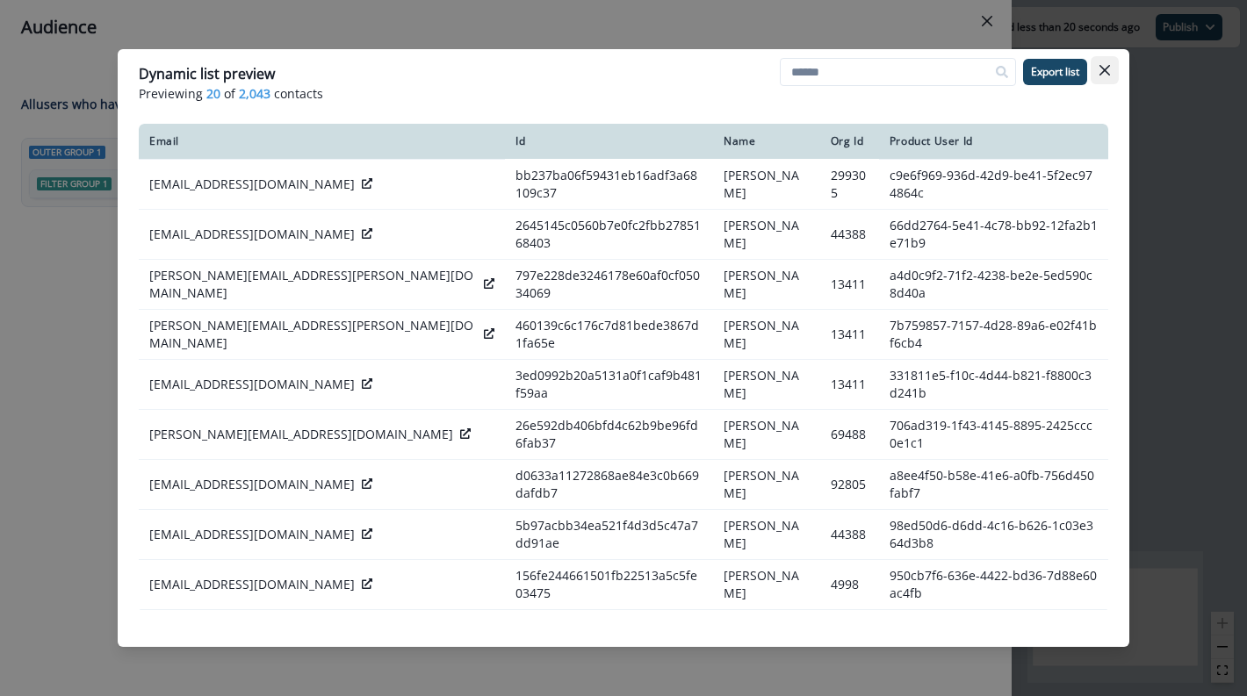
click at [1101, 68] on icon "Close" at bounding box center [1104, 70] width 11 height 11
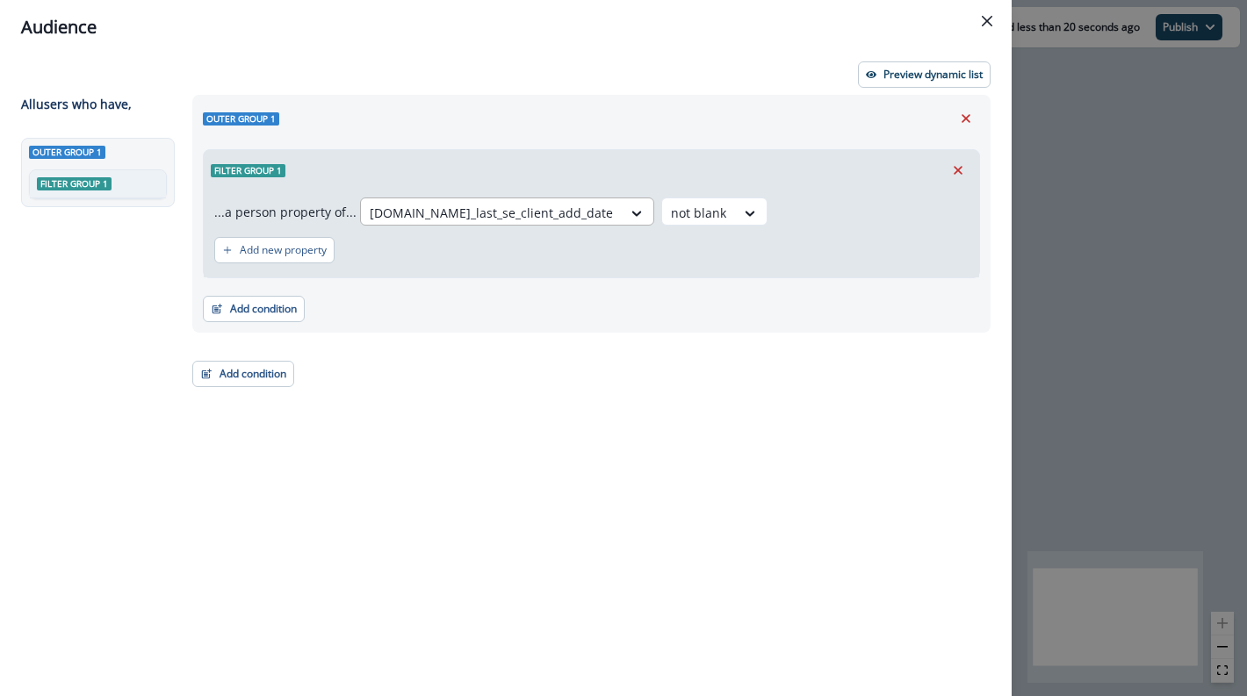
click at [447, 214] on div at bounding box center [491, 213] width 243 height 22
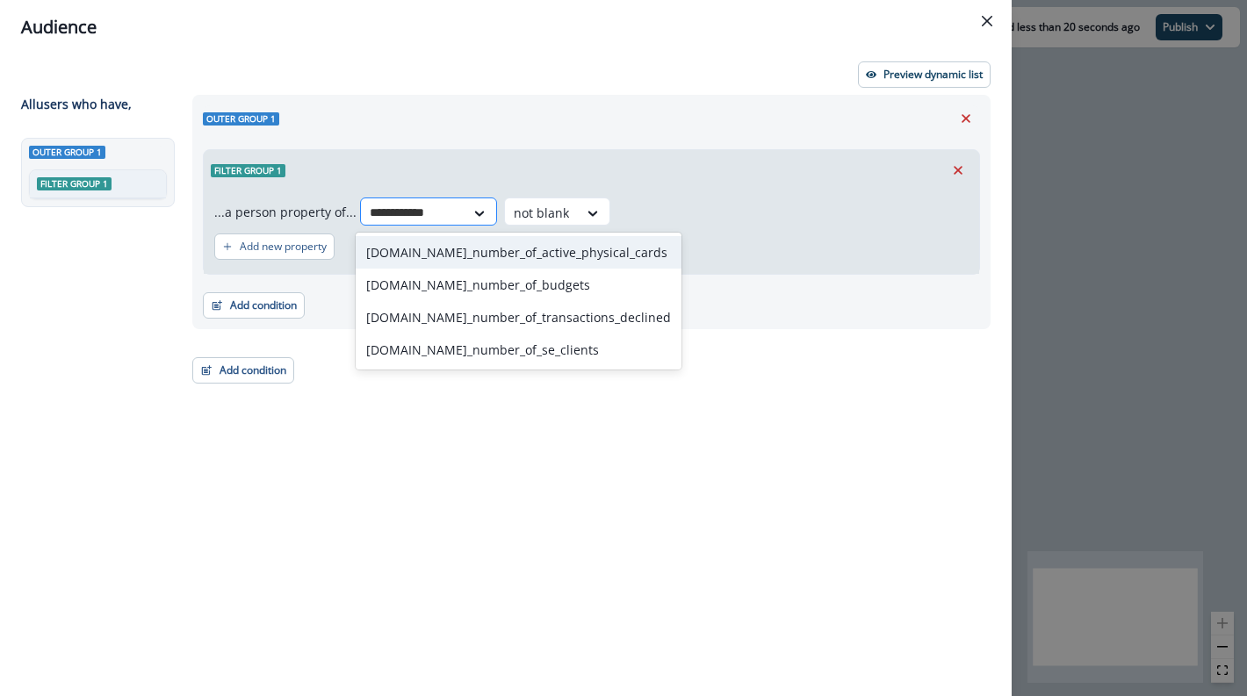
type input "**********"
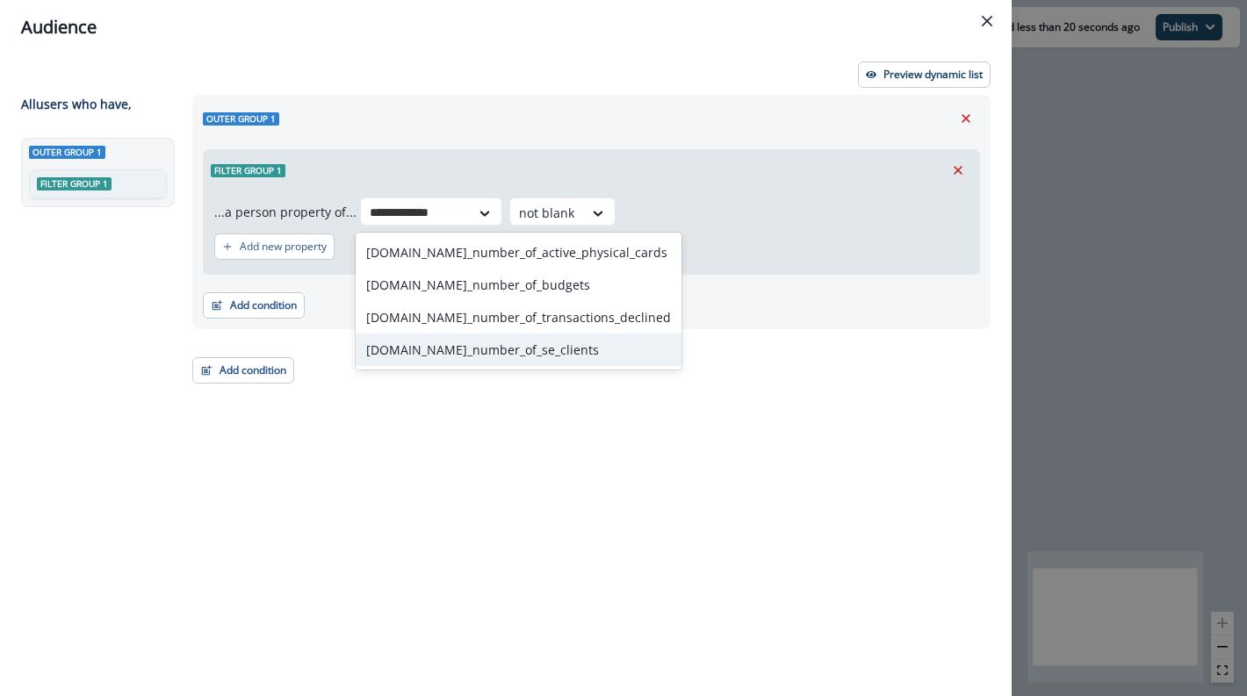
click at [423, 356] on div "[DOMAIN_NAME]_number_of_se_clients" at bounding box center [519, 350] width 326 height 32
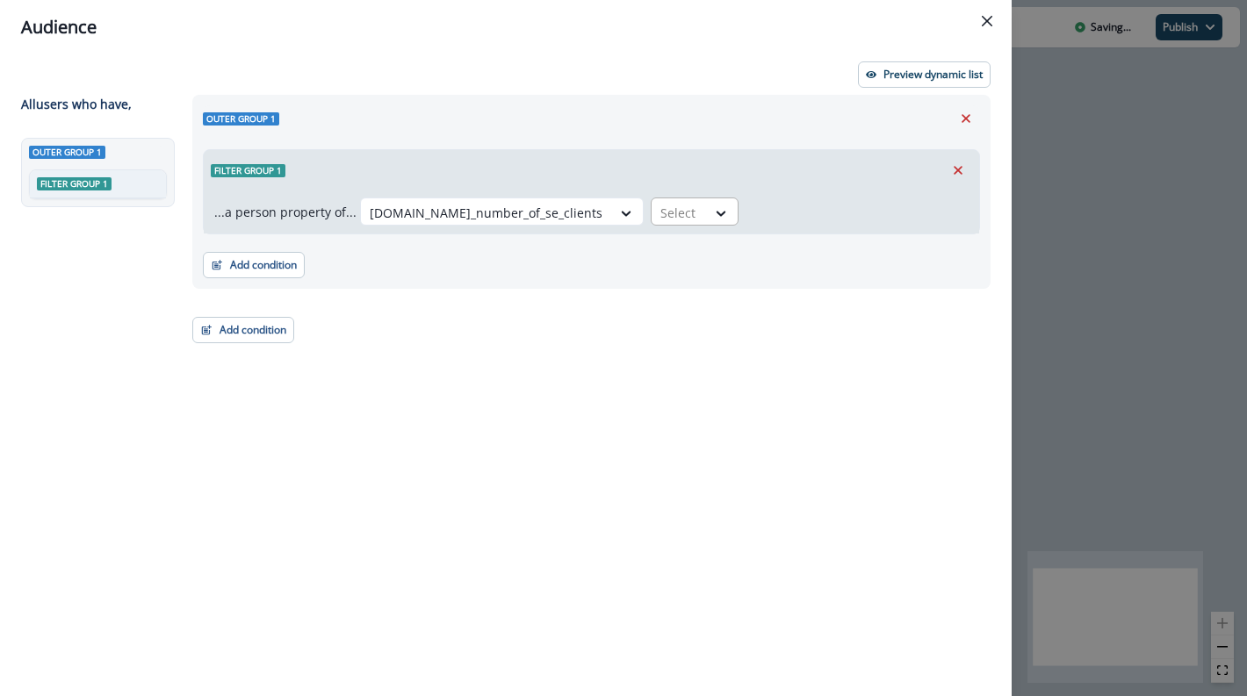
click at [660, 218] on div at bounding box center [678, 213] width 37 height 22
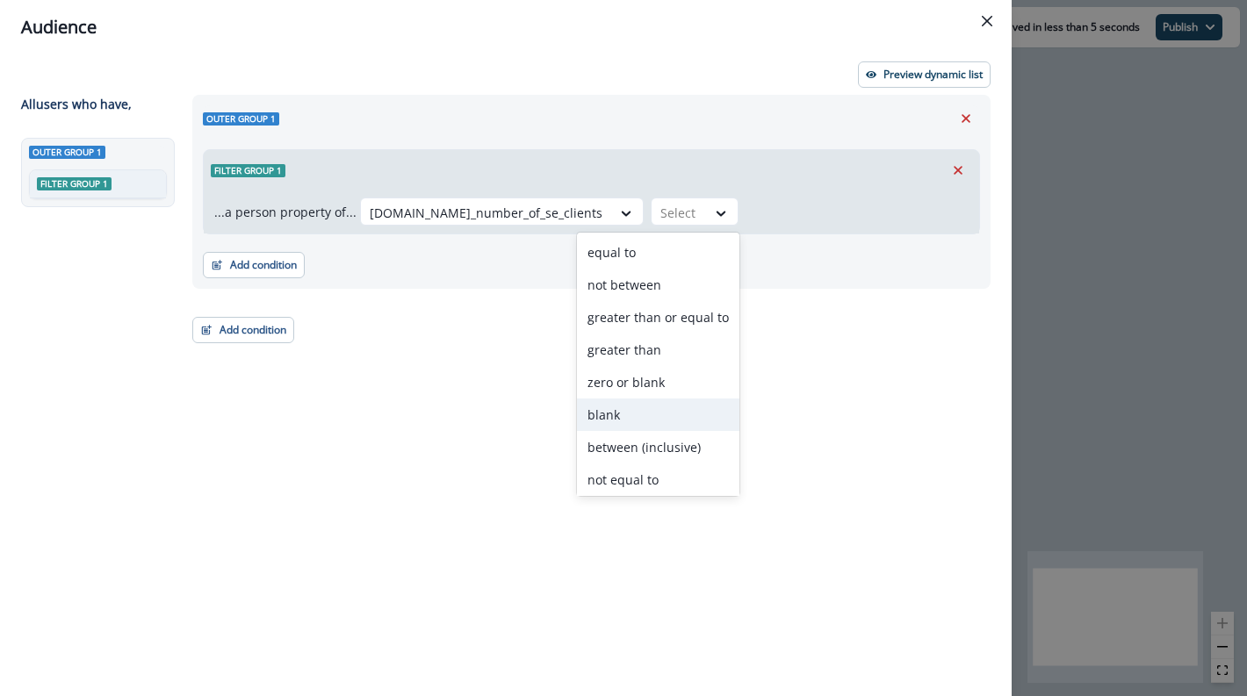
scroll to position [101, 0]
click at [648, 403] on div "not blank" at bounding box center [658, 411] width 162 height 32
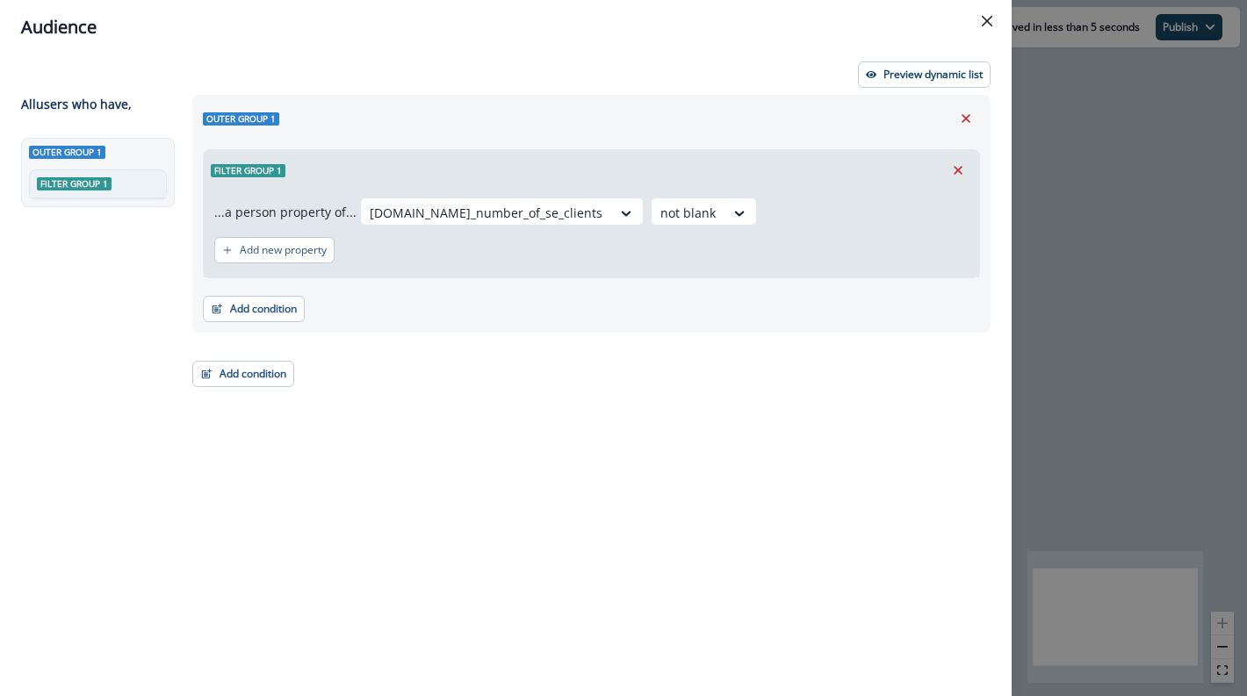
click at [734, 368] on div "Outer group 1 Filter group 1 ...a person property of... [DOMAIN_NAME]_number_of…" at bounding box center [586, 363] width 809 height 537
click at [909, 81] on p "Preview dynamic list" at bounding box center [932, 74] width 99 height 12
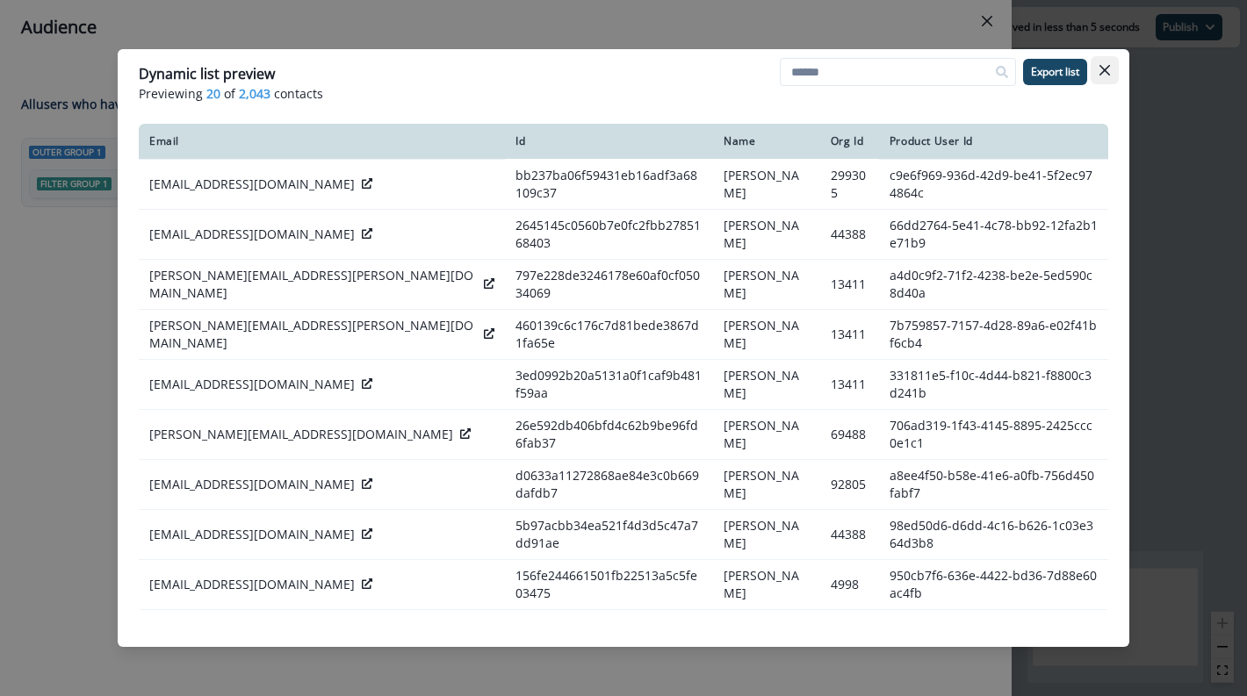
click at [1112, 73] on button "Close" at bounding box center [1105, 70] width 28 height 28
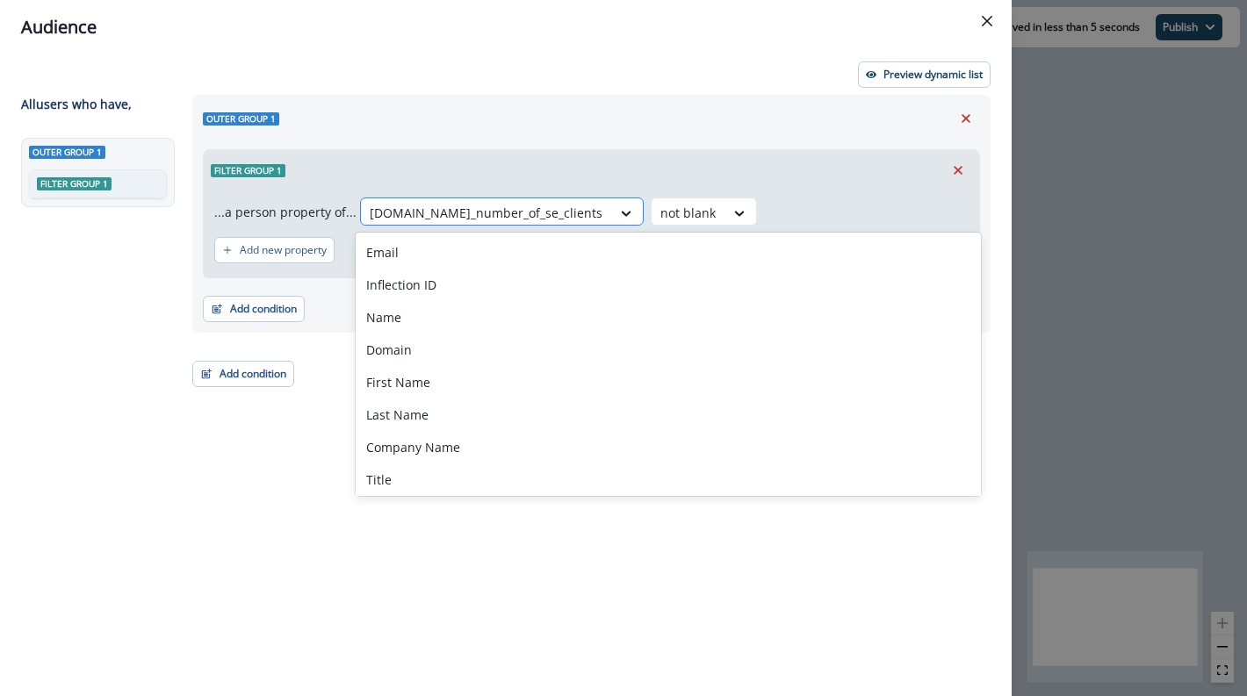
click at [465, 220] on div at bounding box center [486, 213] width 233 height 22
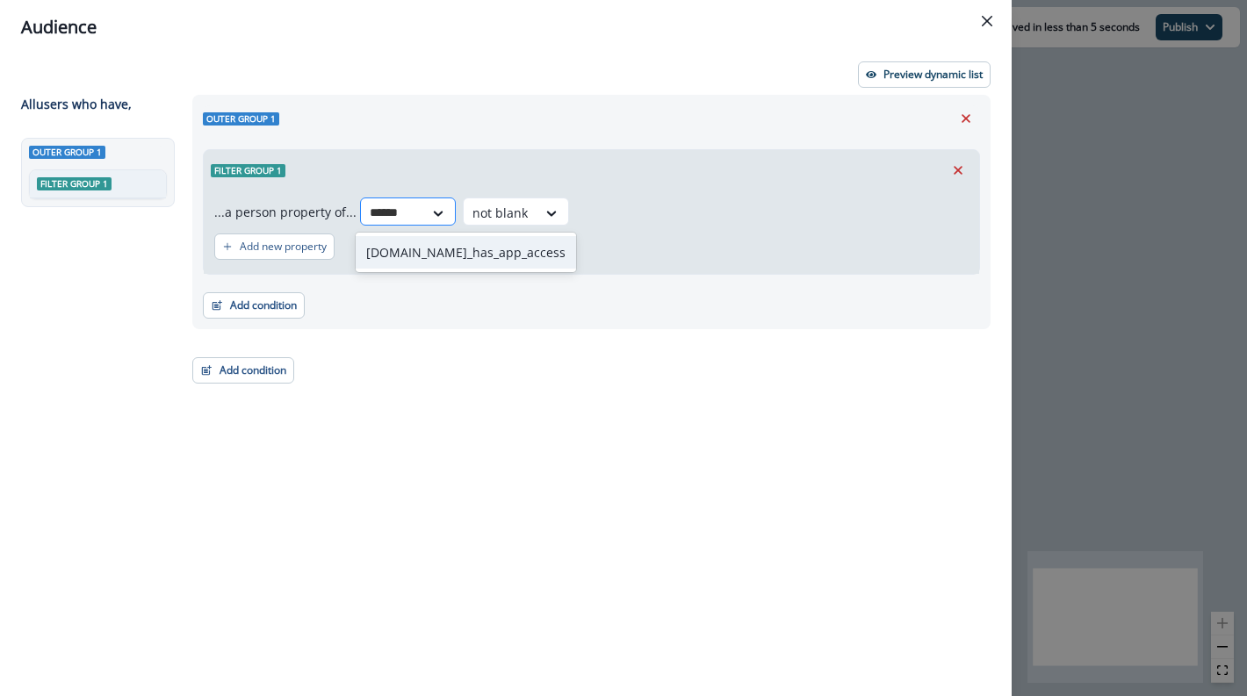
type input "*******"
click at [398, 255] on div "[DOMAIN_NAME]_has_app_access" at bounding box center [466, 252] width 220 height 32
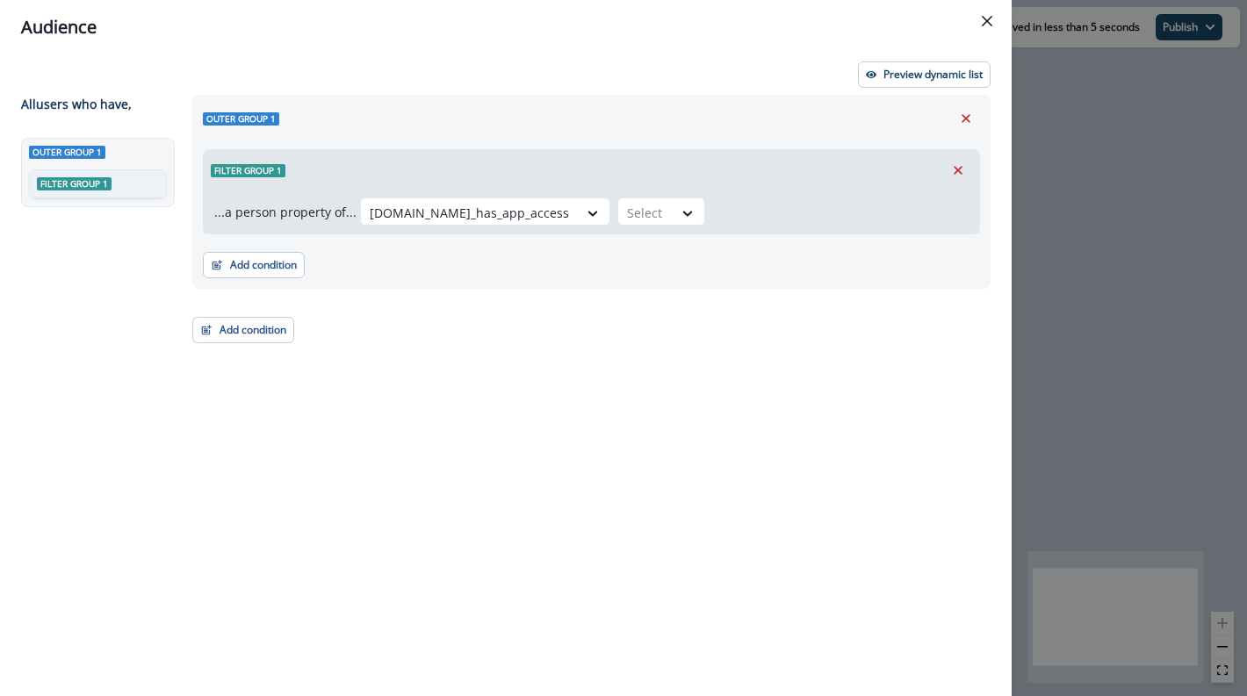
click at [640, 208] on div "option [DOMAIN_NAME]_has_app_access, selected. [DOMAIN_NAME]_has_app_access Sel…" at bounding box center [664, 212] width 609 height 28
click at [673, 215] on div at bounding box center [688, 214] width 30 height 18
click at [583, 292] on div "true" at bounding box center [588, 285] width 88 height 32
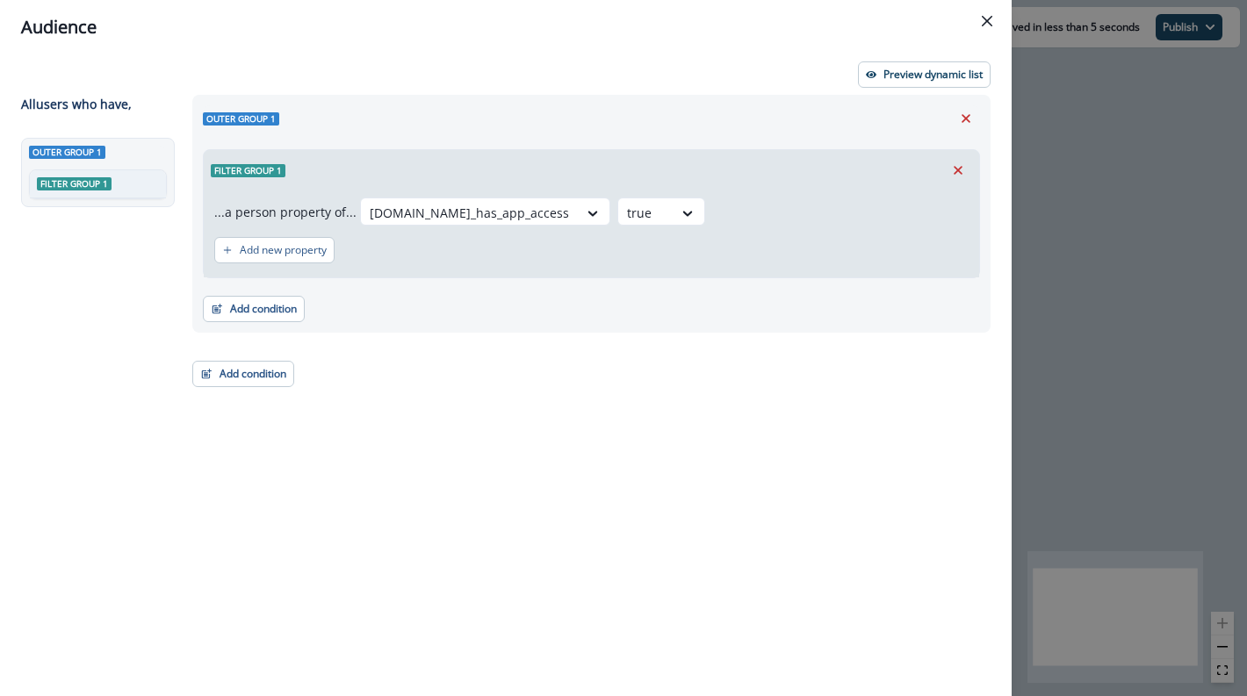
click at [712, 395] on div "Outer group 1 Filter group 1 ...a person property of... [DOMAIN_NAME]_has_app_a…" at bounding box center [586, 363] width 809 height 537
click at [920, 71] on p "Preview dynamic list" at bounding box center [932, 74] width 99 height 12
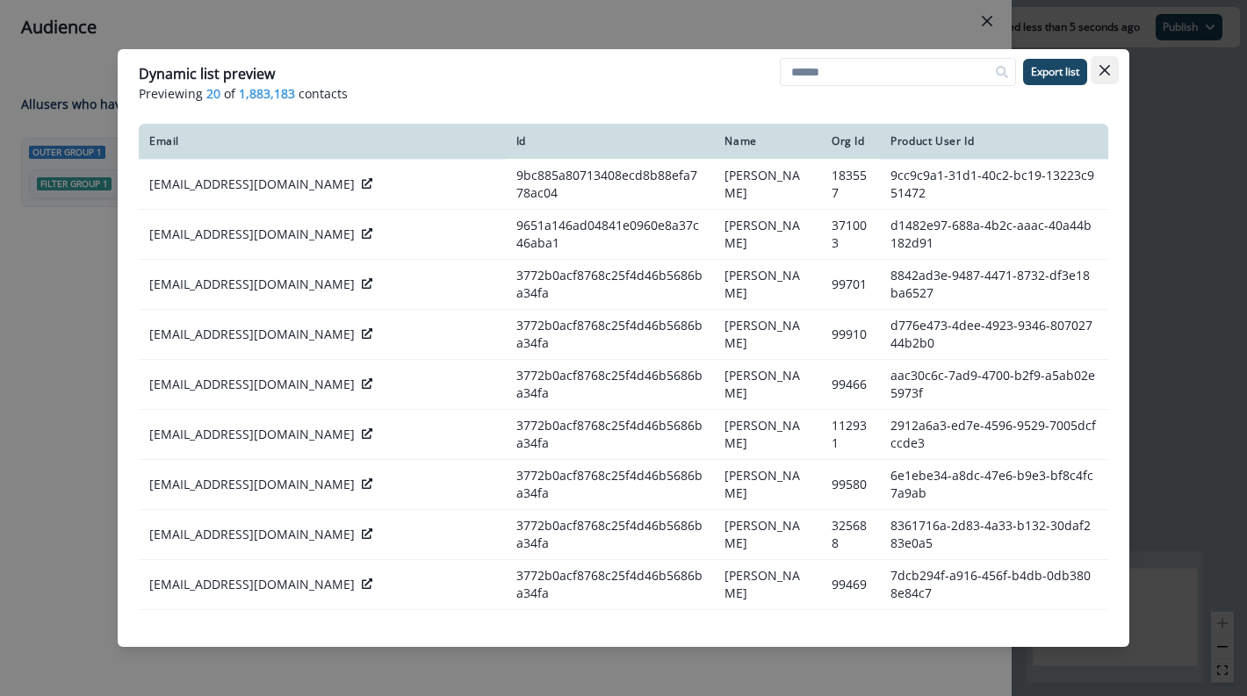
click at [1110, 74] on button "Close" at bounding box center [1105, 70] width 28 height 28
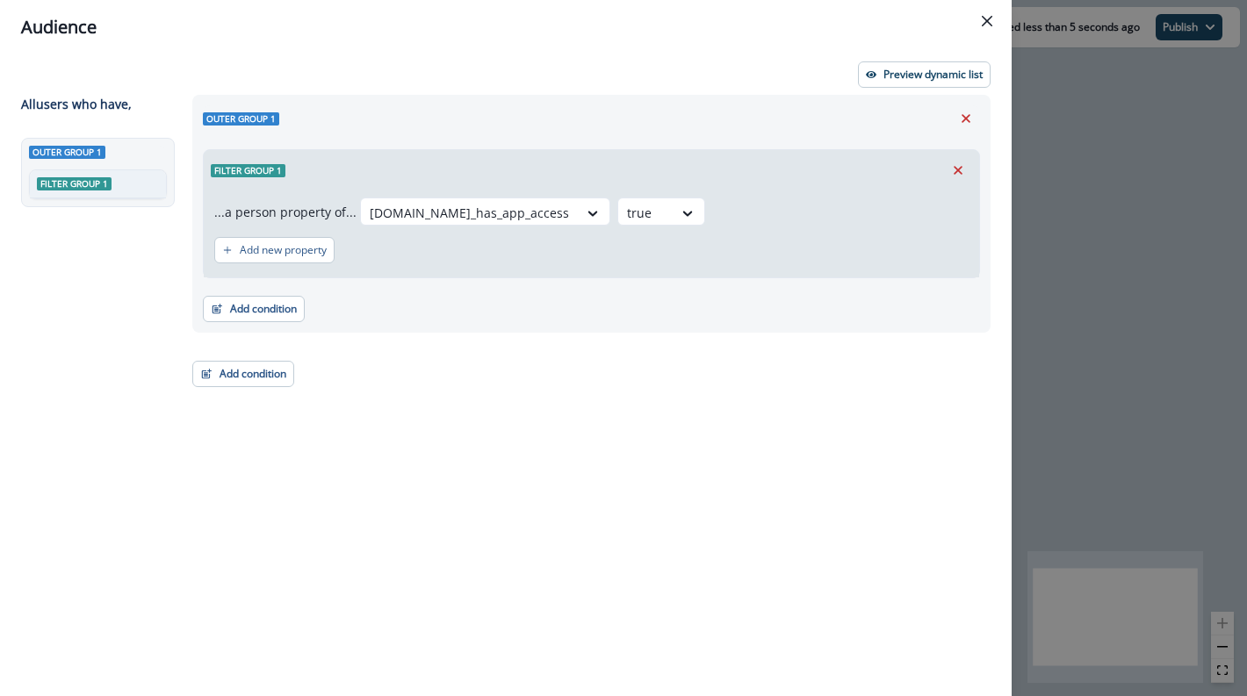
click at [689, 377] on div "Outer group 1 Filter group 1 ...a person property of... [DOMAIN_NAME]_has_app_a…" at bounding box center [586, 363] width 809 height 537
click at [993, 18] on button "Close" at bounding box center [987, 21] width 28 height 28
